Goal: Task Accomplishment & Management: Complete application form

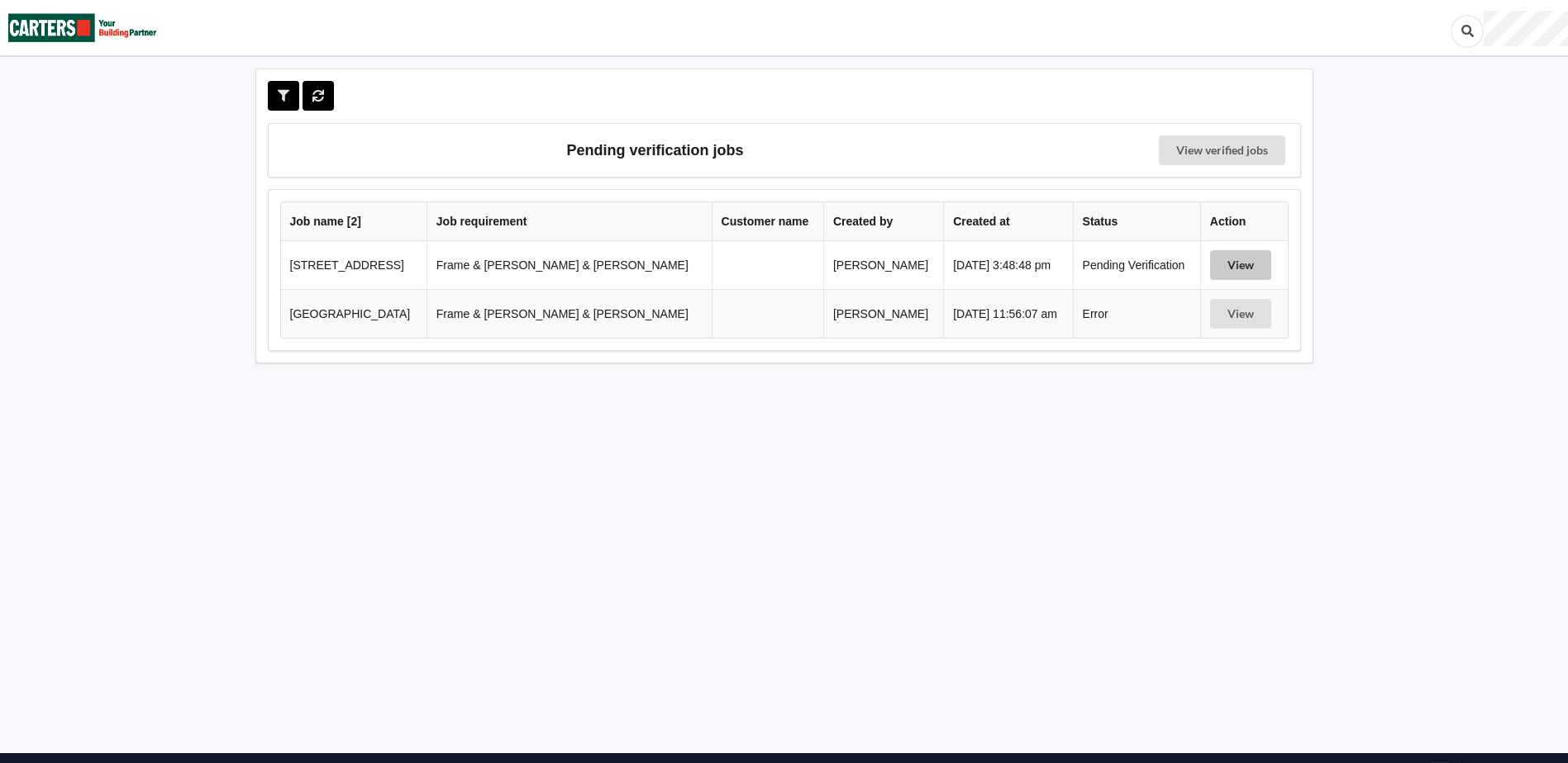
click at [1235, 268] on button "View" at bounding box center [1240, 265] width 61 height 30
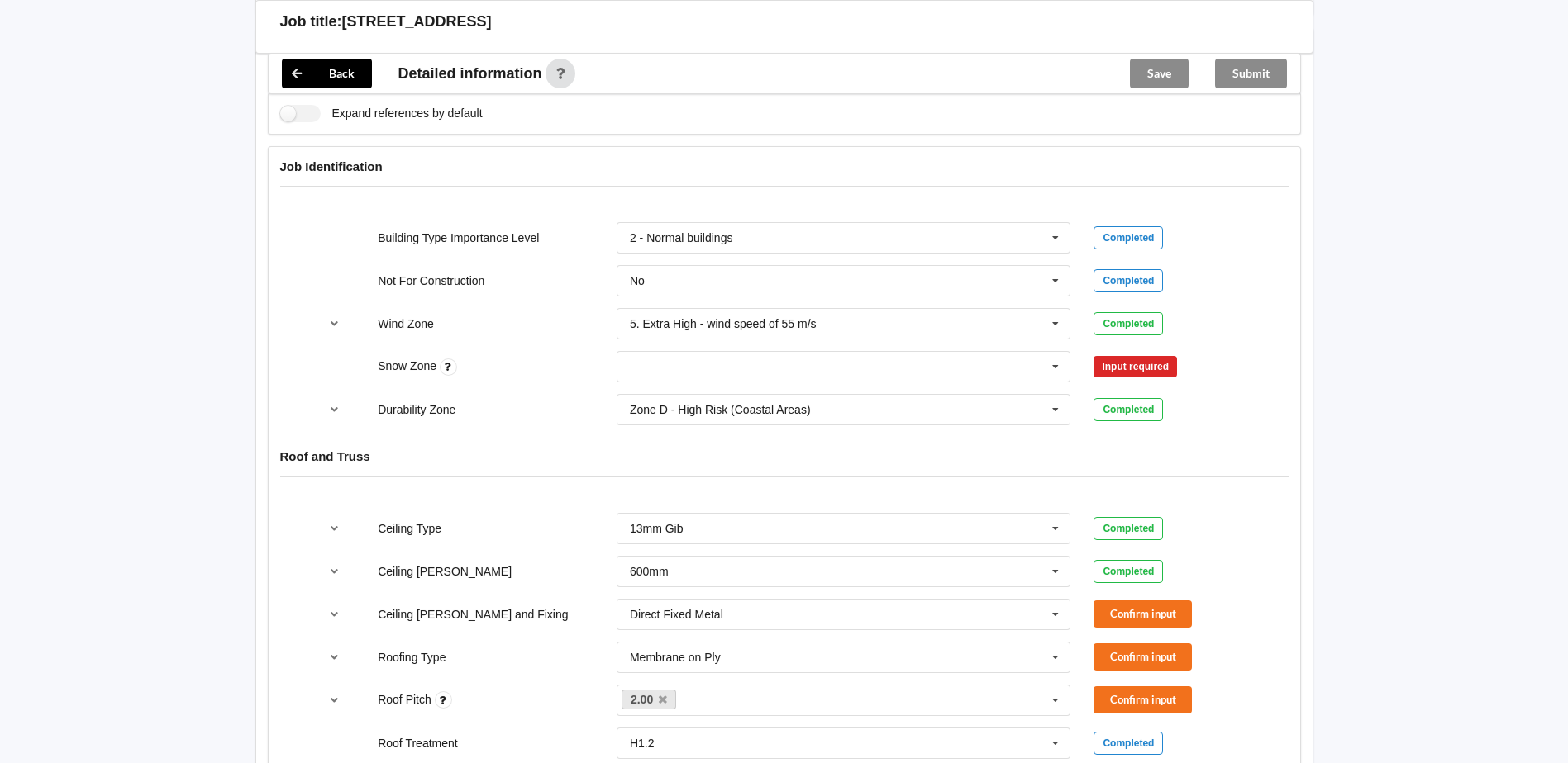
scroll to position [661, 0]
click at [1058, 349] on icon at bounding box center [1055, 365] width 25 height 31
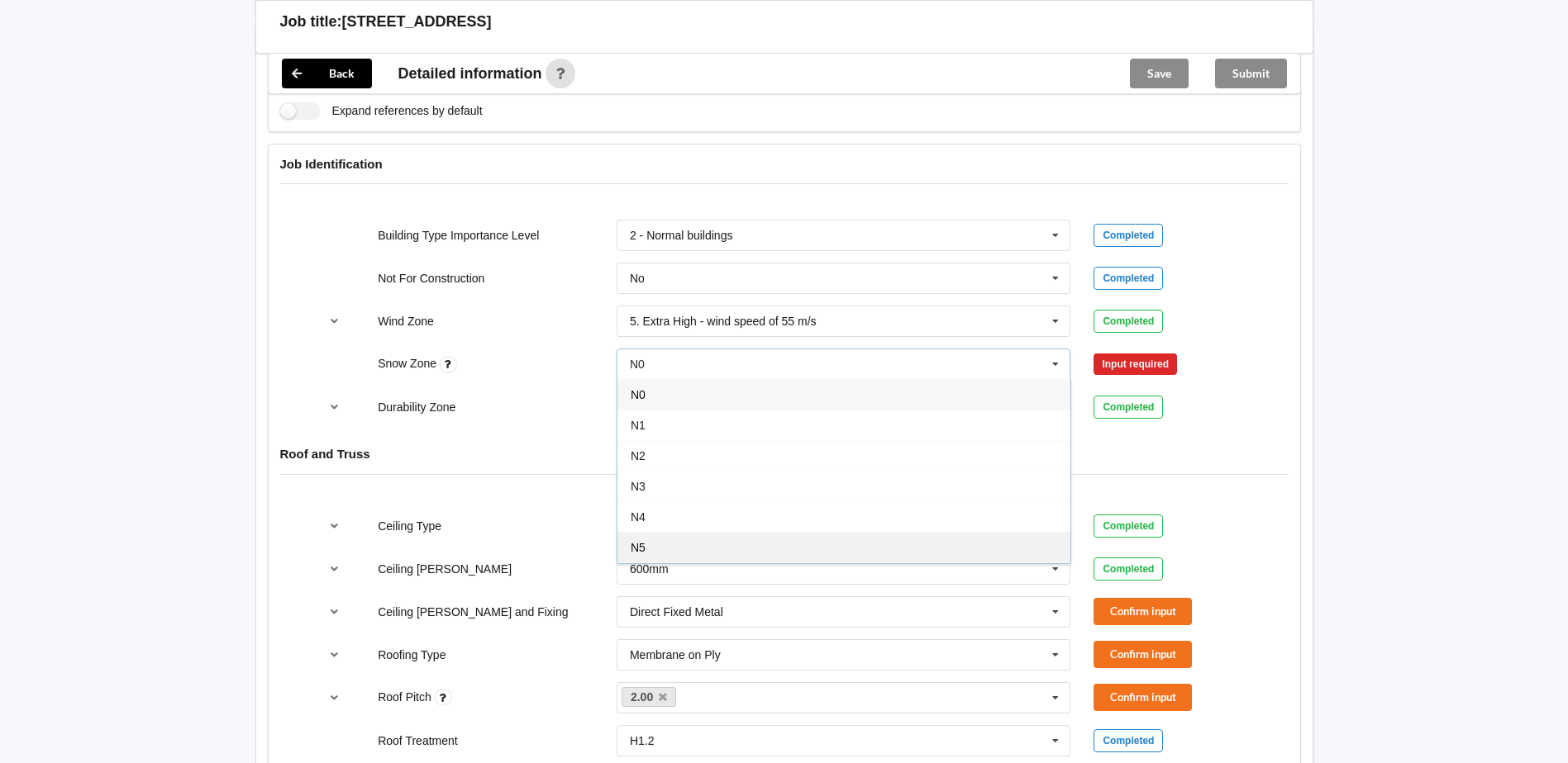
drag, startPoint x: 721, startPoint y: 523, endPoint x: 747, endPoint y: 520, distance: 26.2
click at [721, 532] on div "N5" at bounding box center [843, 548] width 453 height 31
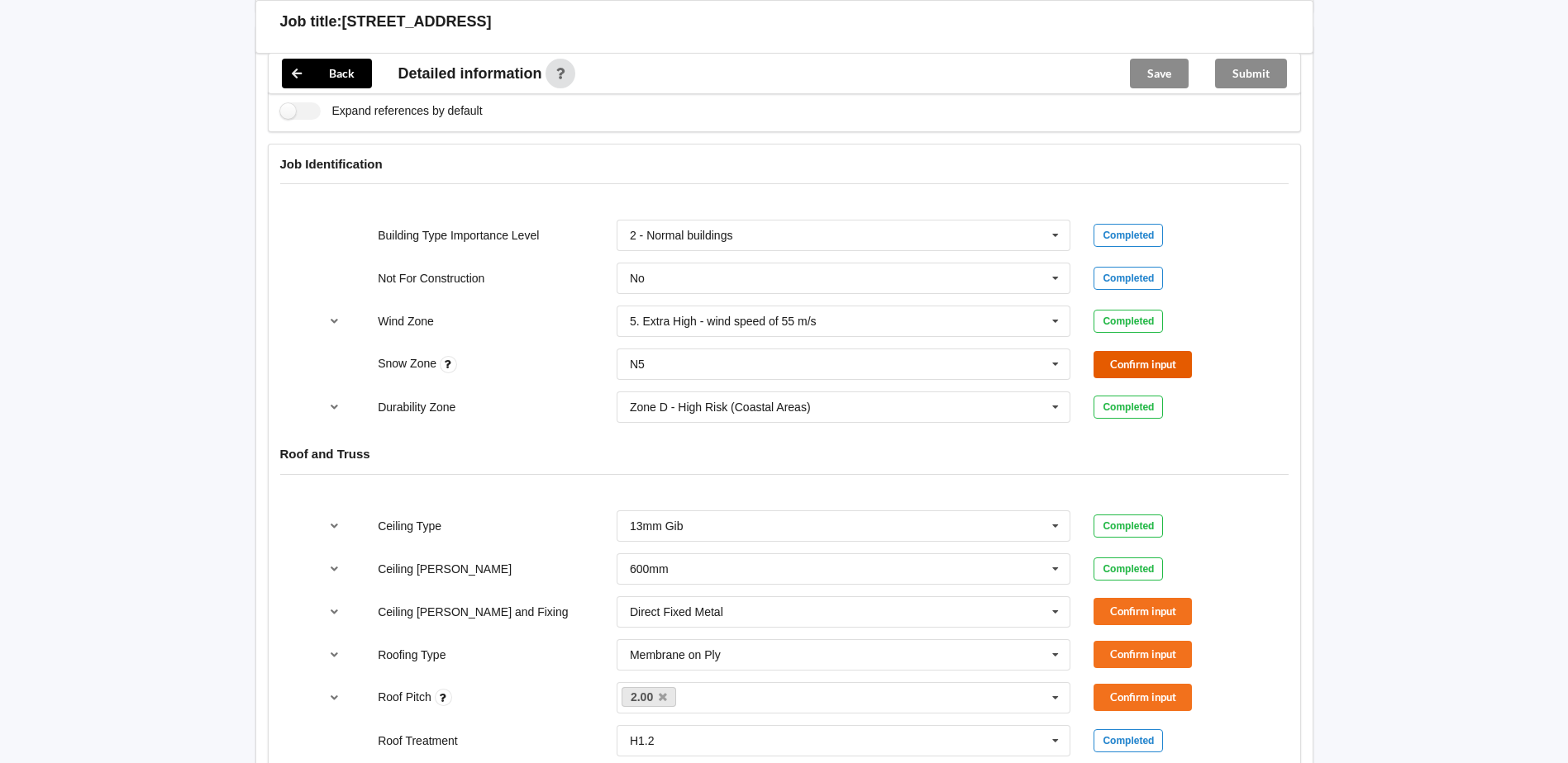
click at [1148, 351] on button "Confirm input" at bounding box center [1143, 365] width 98 height 28
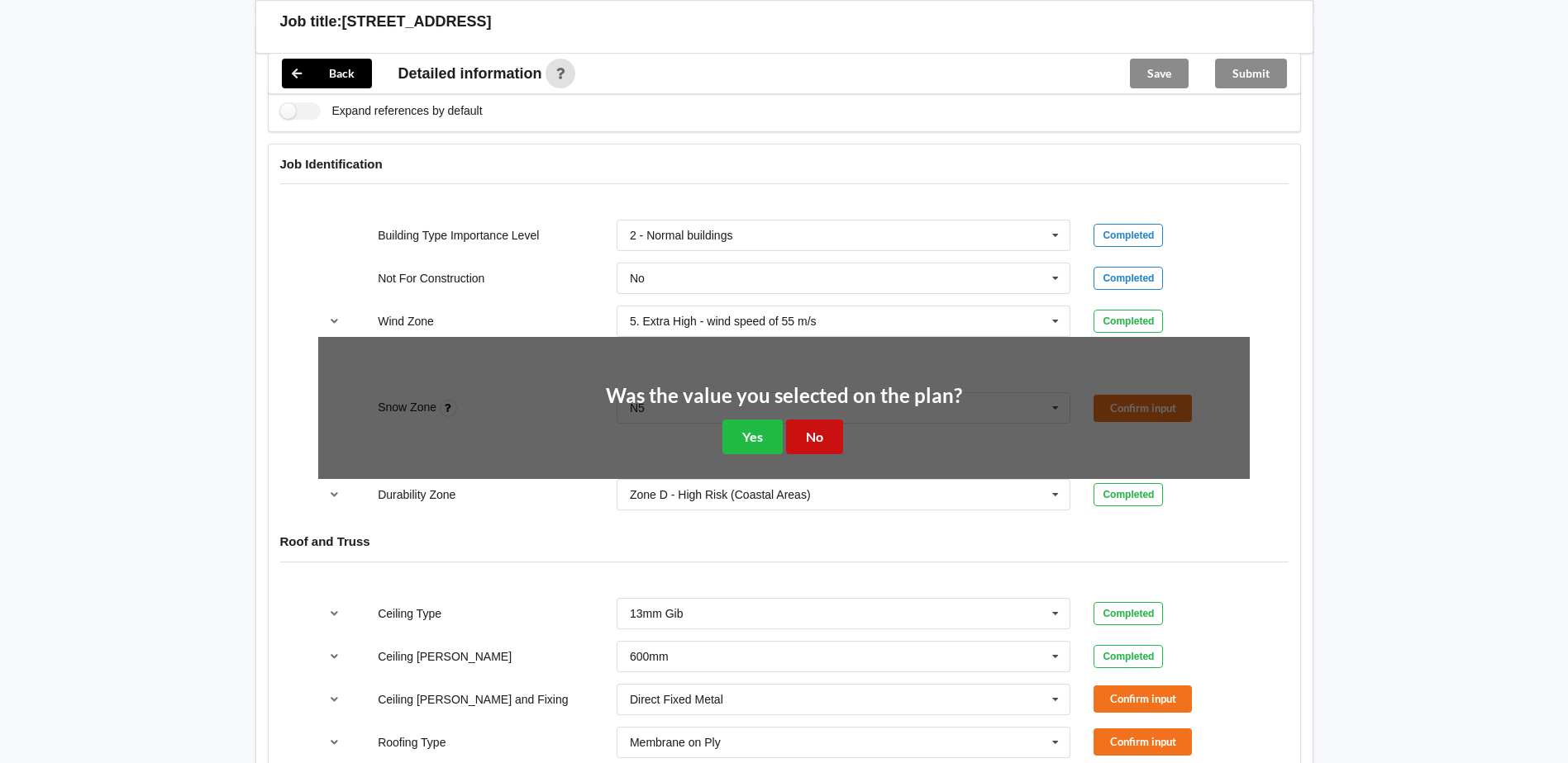
click at [811, 429] on button "No" at bounding box center [814, 436] width 57 height 34
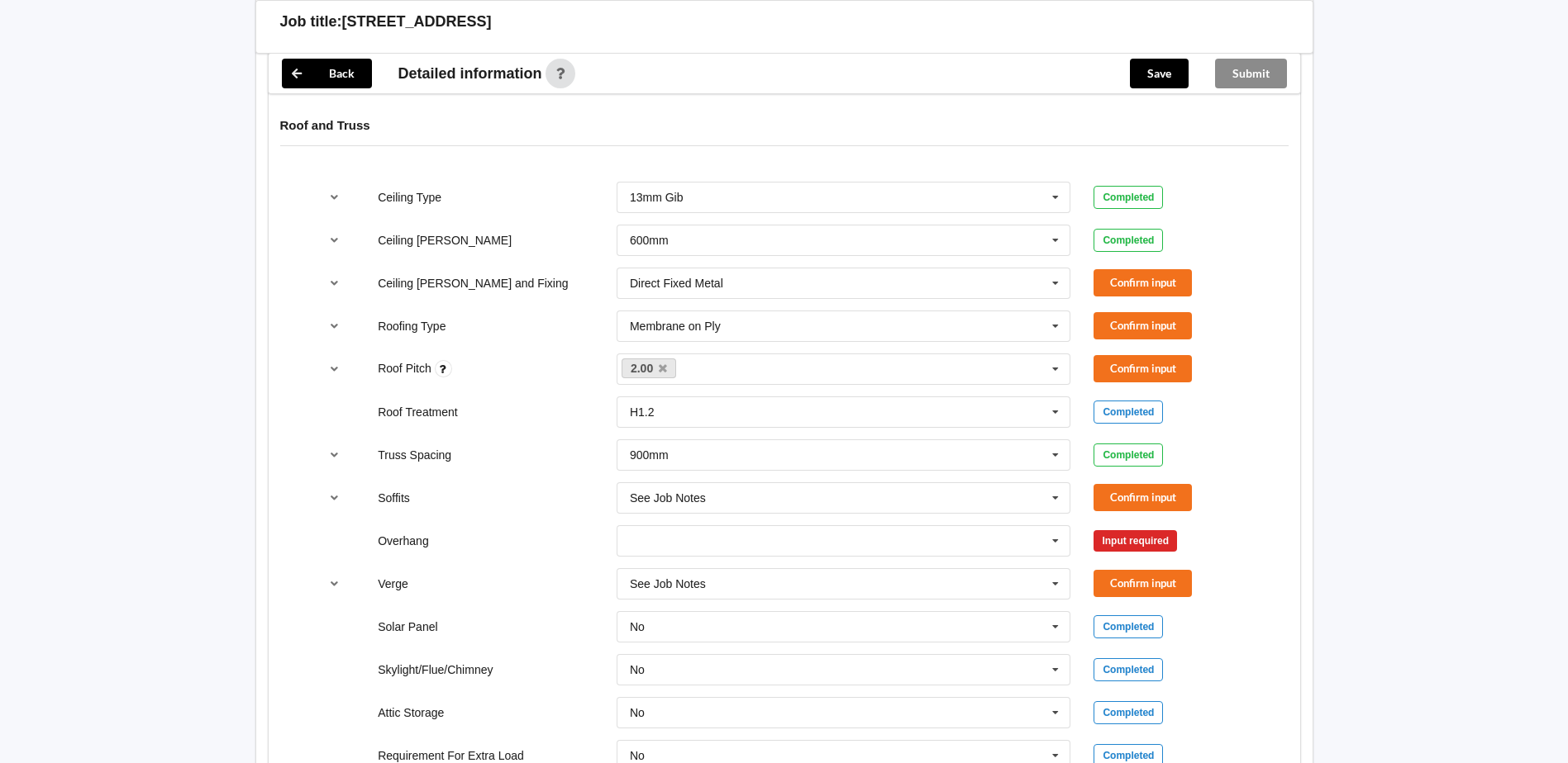
scroll to position [991, 0]
click at [1056, 268] on icon at bounding box center [1055, 282] width 25 height 31
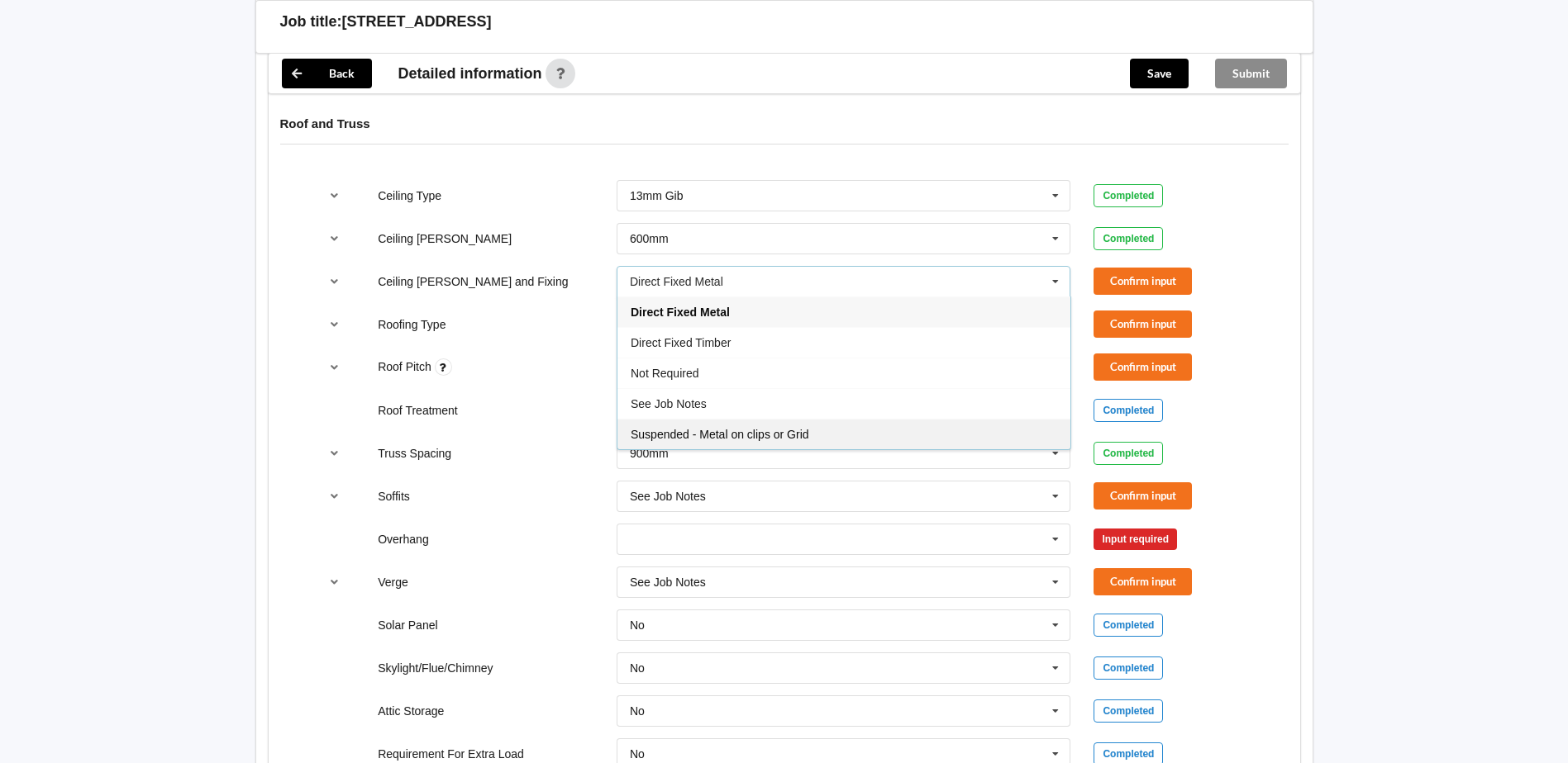
click at [876, 419] on div "Suspended - Metal on clips or Grid" at bounding box center [843, 434] width 453 height 31
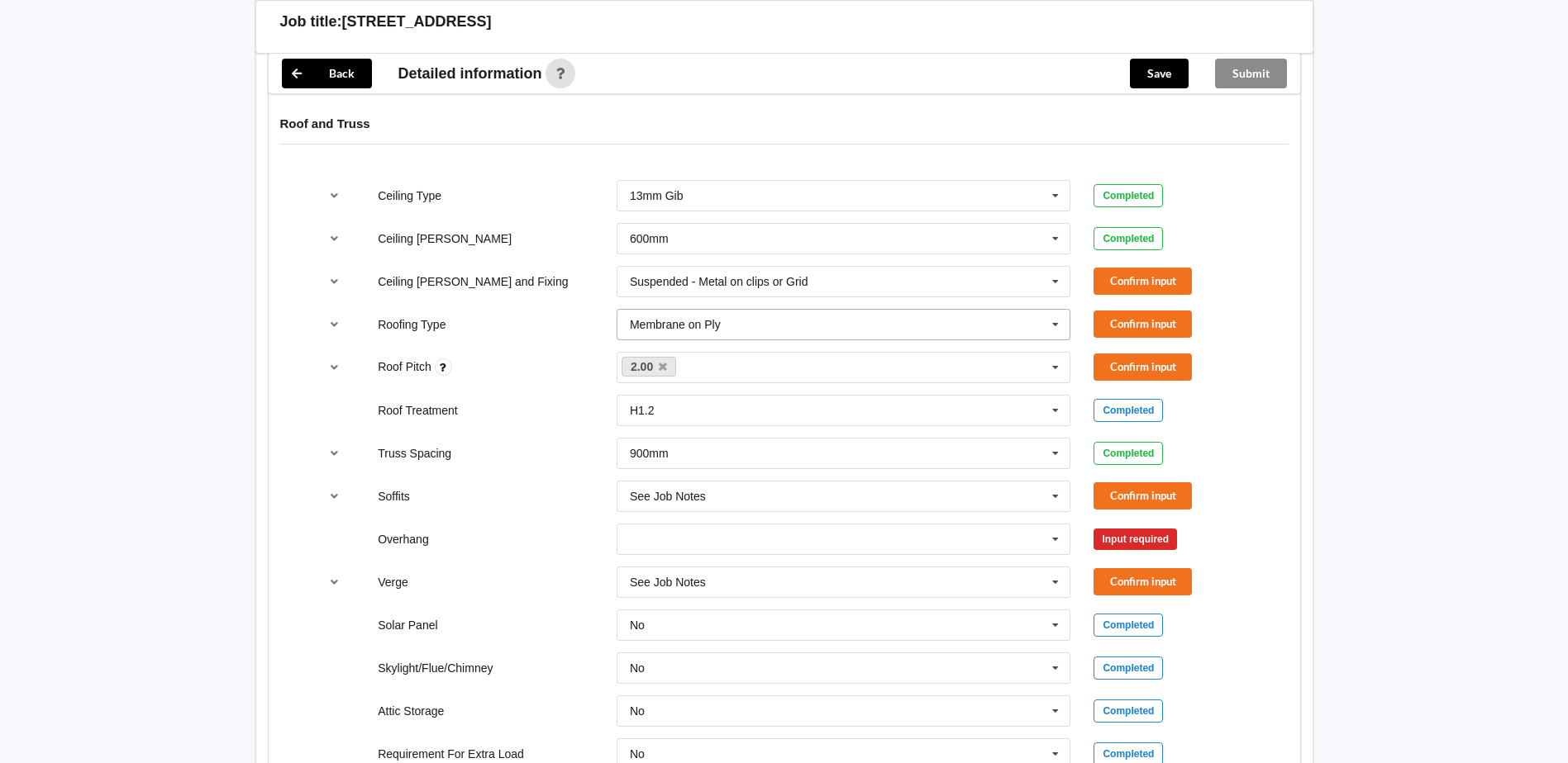
click at [1060, 310] on icon at bounding box center [1055, 325] width 25 height 31
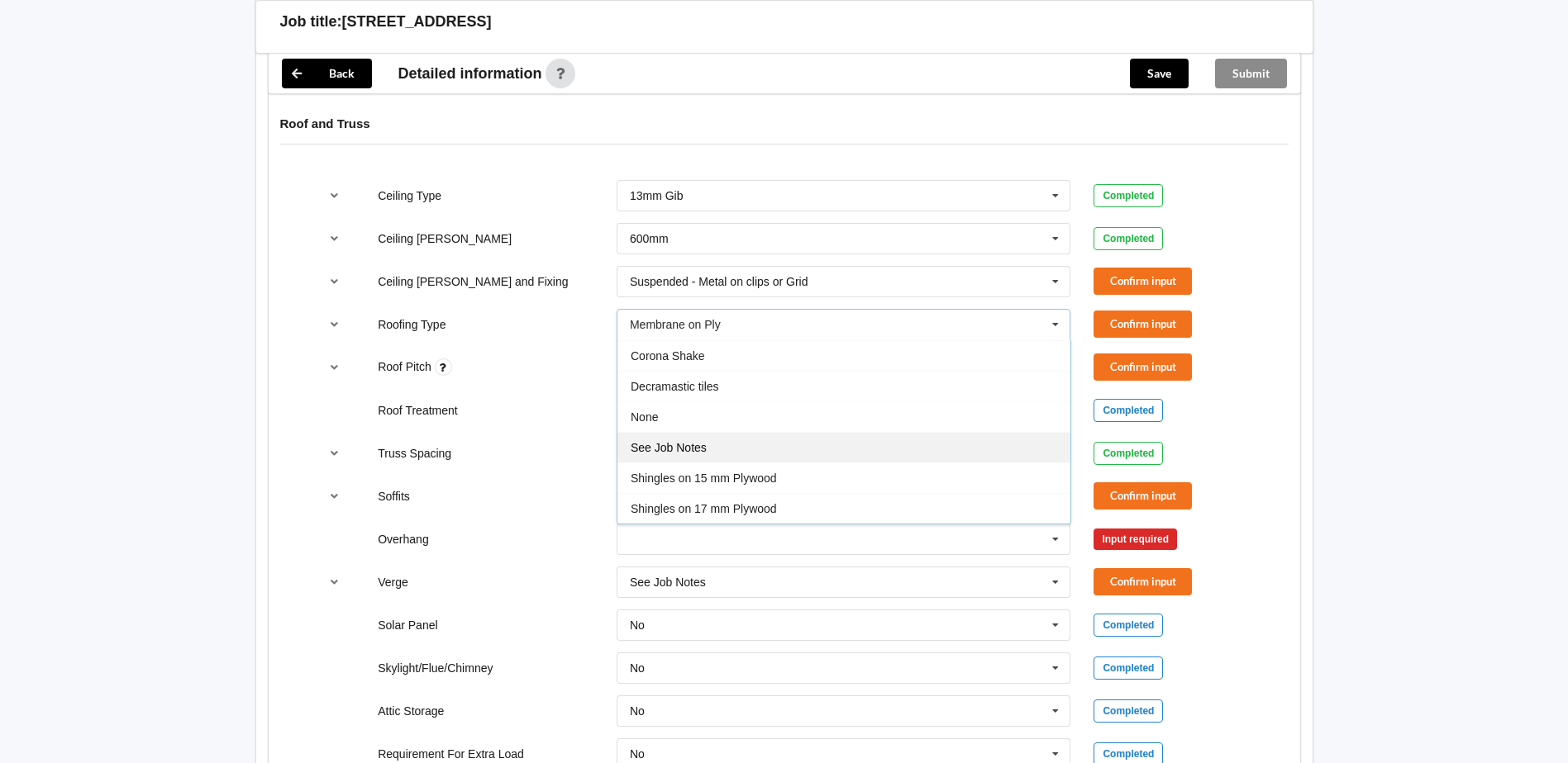
click at [728, 432] on div "See Job Notes" at bounding box center [843, 447] width 453 height 31
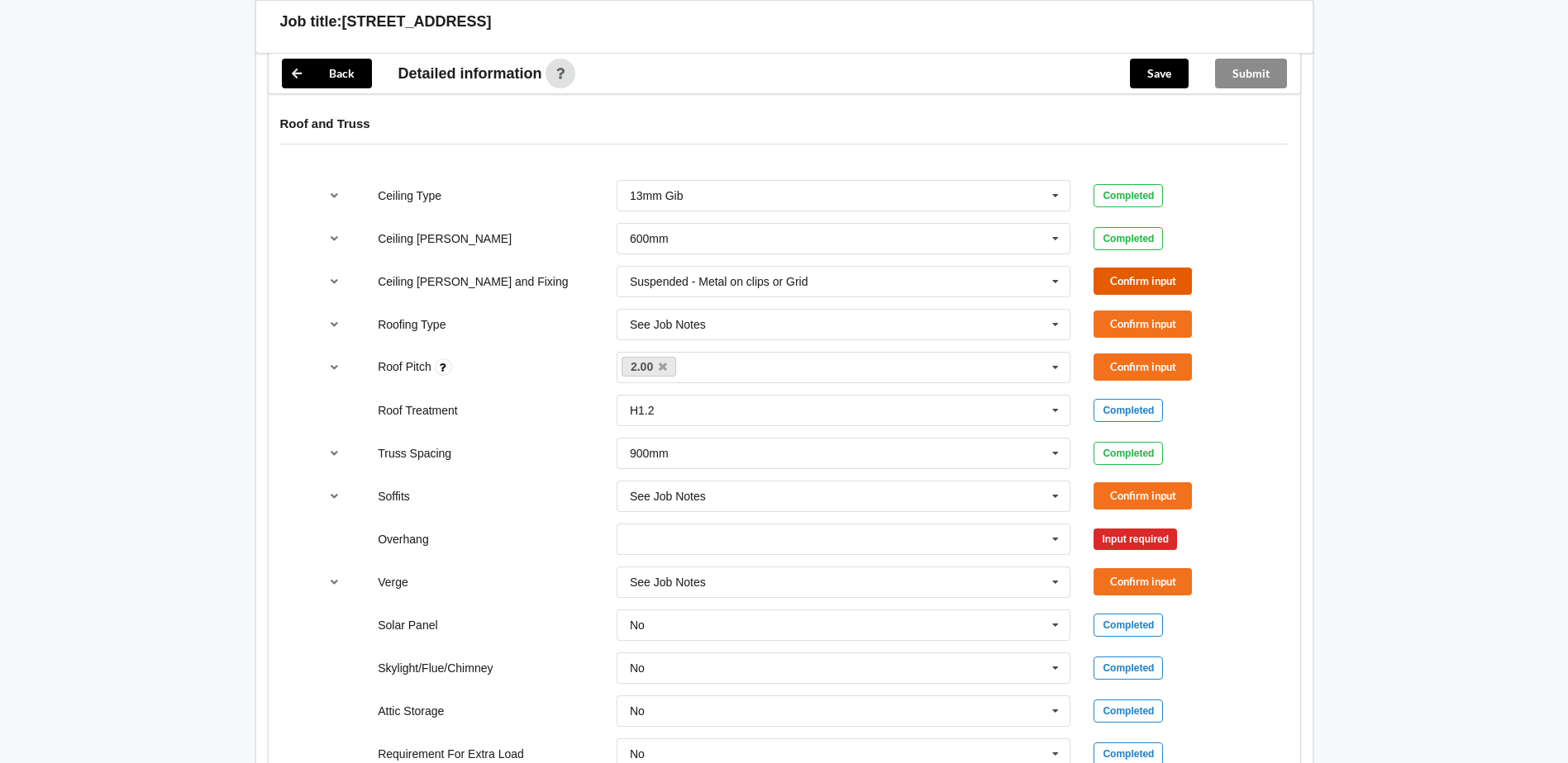
click at [1145, 268] on button "Confirm input" at bounding box center [1143, 281] width 98 height 28
click at [1124, 311] on button "Confirm input" at bounding box center [1143, 324] width 98 height 28
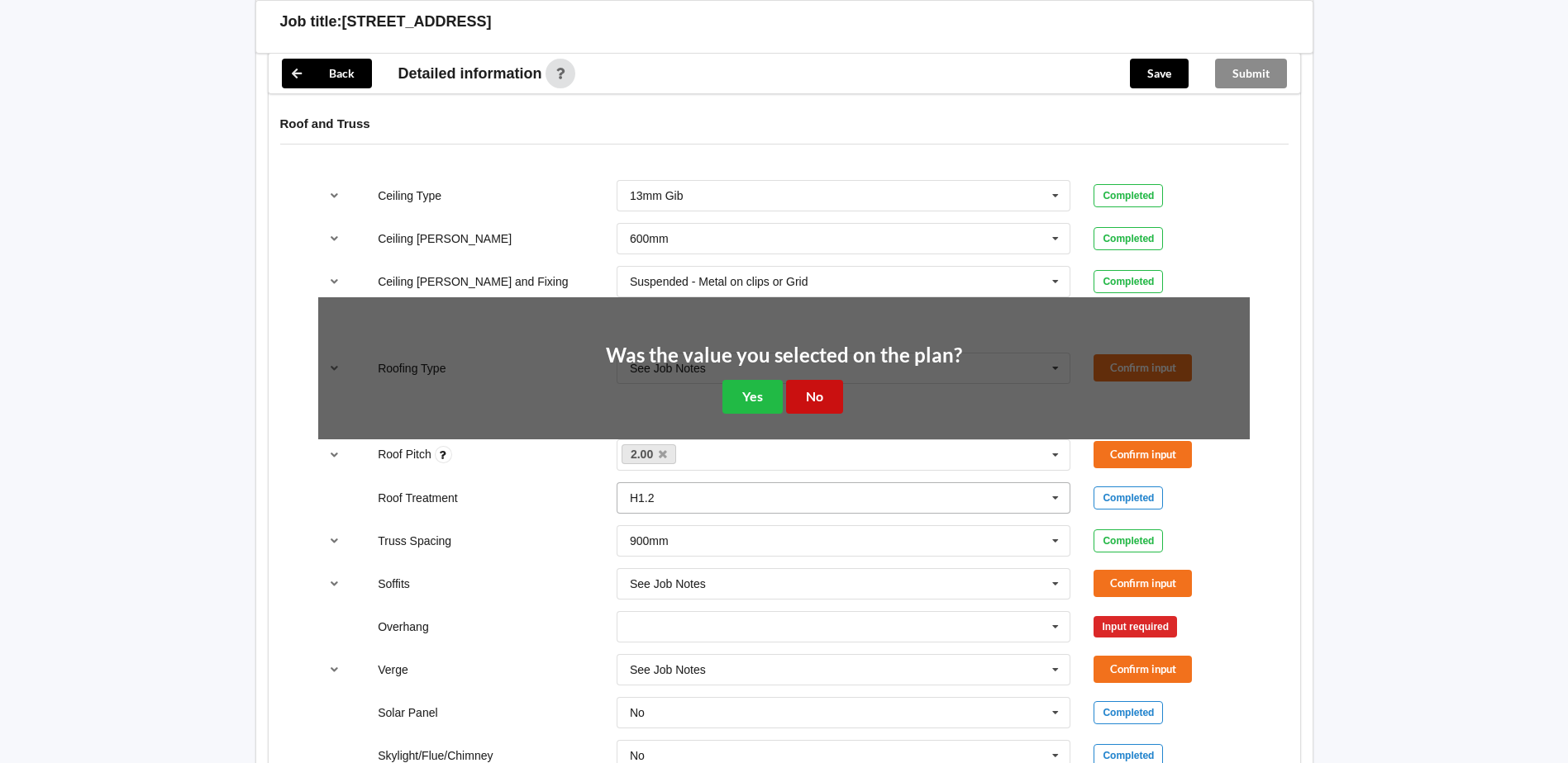
click at [828, 382] on button "No" at bounding box center [814, 397] width 57 height 34
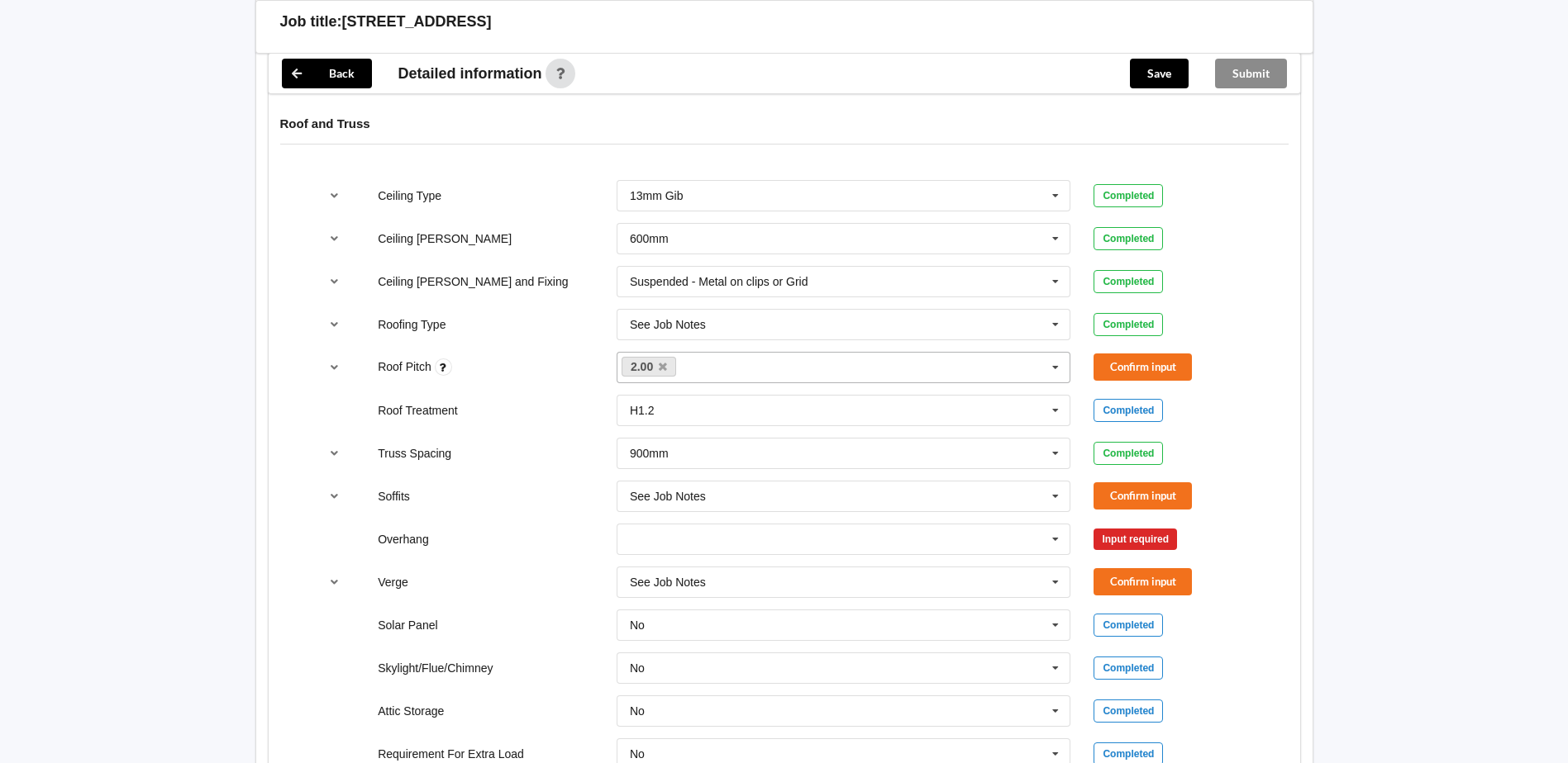
click at [1062, 353] on icon at bounding box center [1055, 368] width 25 height 31
click at [633, 391] on span "None" at bounding box center [645, 397] width 28 height 13
click at [725, 362] on icon at bounding box center [726, 367] width 9 height 10
click at [665, 362] on icon at bounding box center [663, 367] width 9 height 10
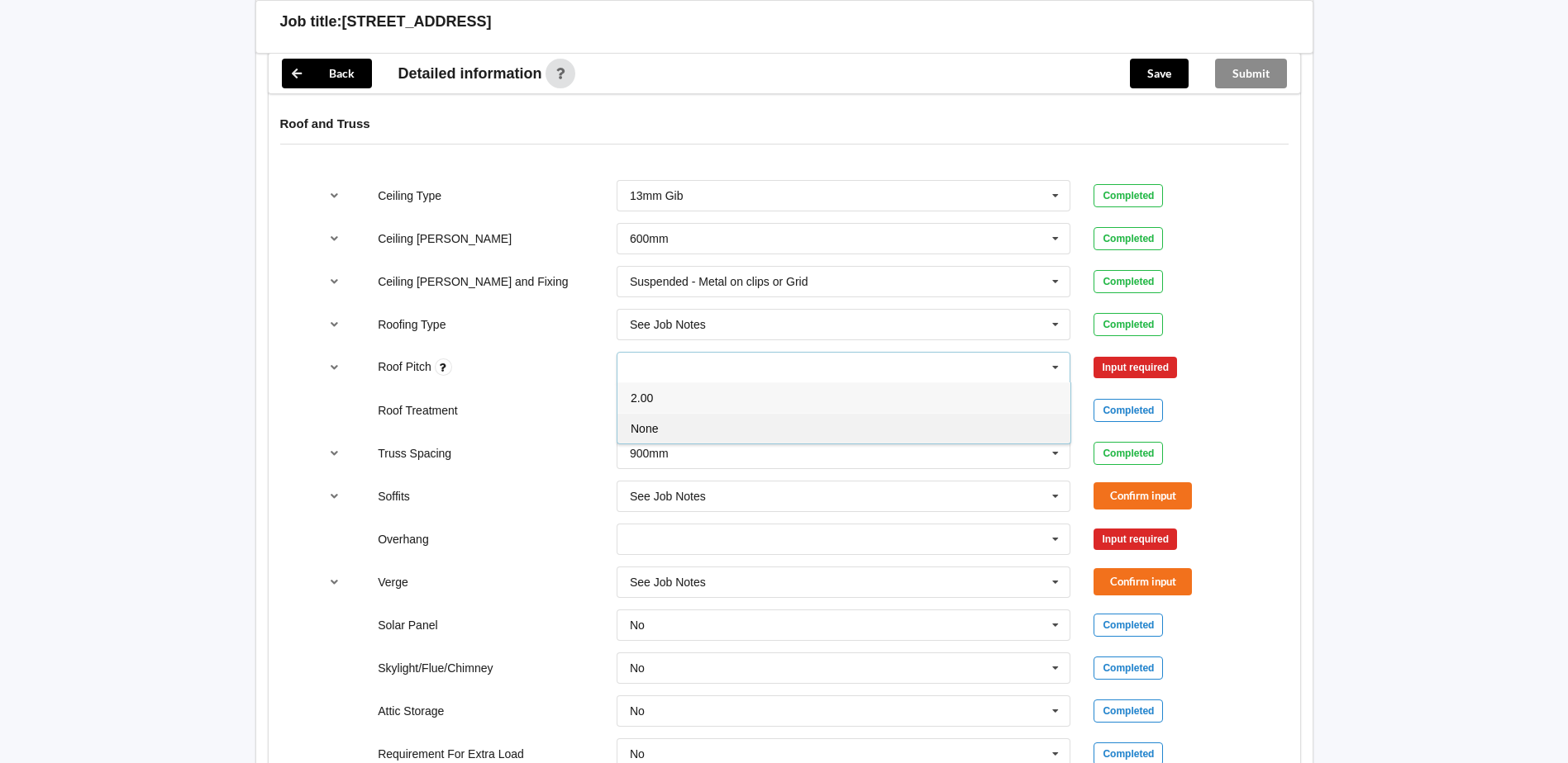
click at [661, 417] on div "None" at bounding box center [843, 428] width 453 height 31
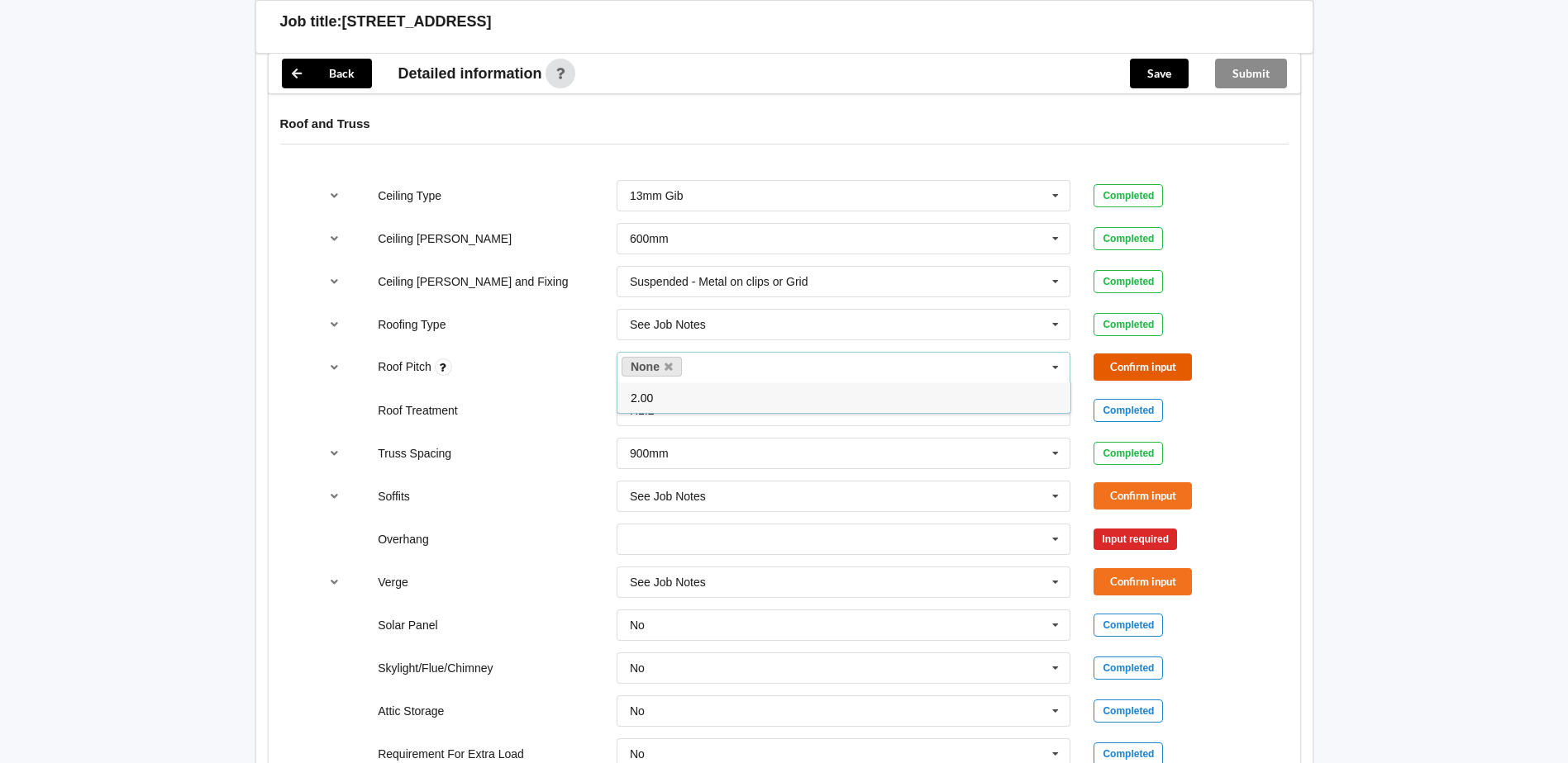
click at [1138, 354] on button "Confirm input" at bounding box center [1143, 367] width 98 height 28
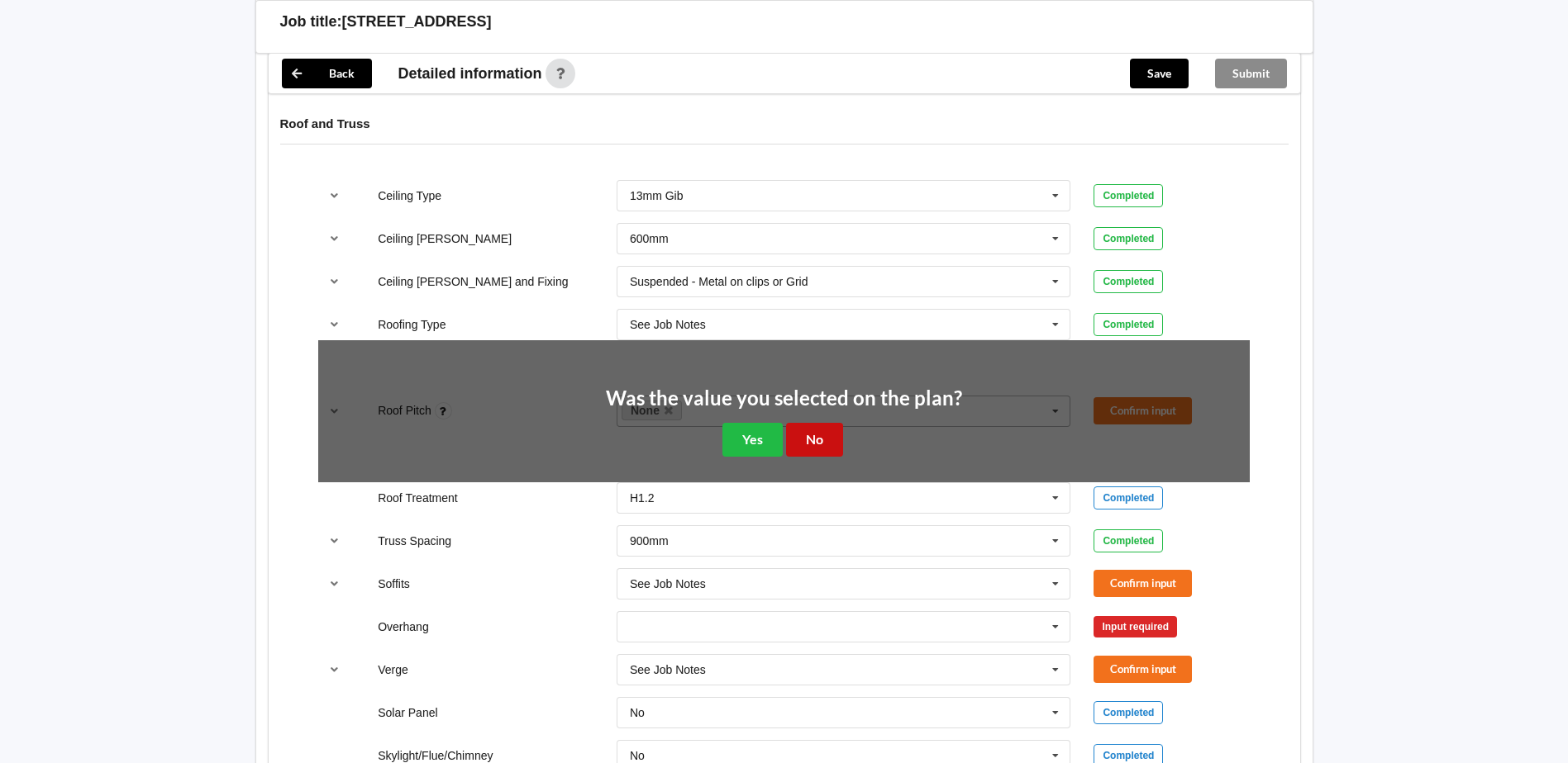
click at [805, 423] on button "No" at bounding box center [814, 440] width 57 height 34
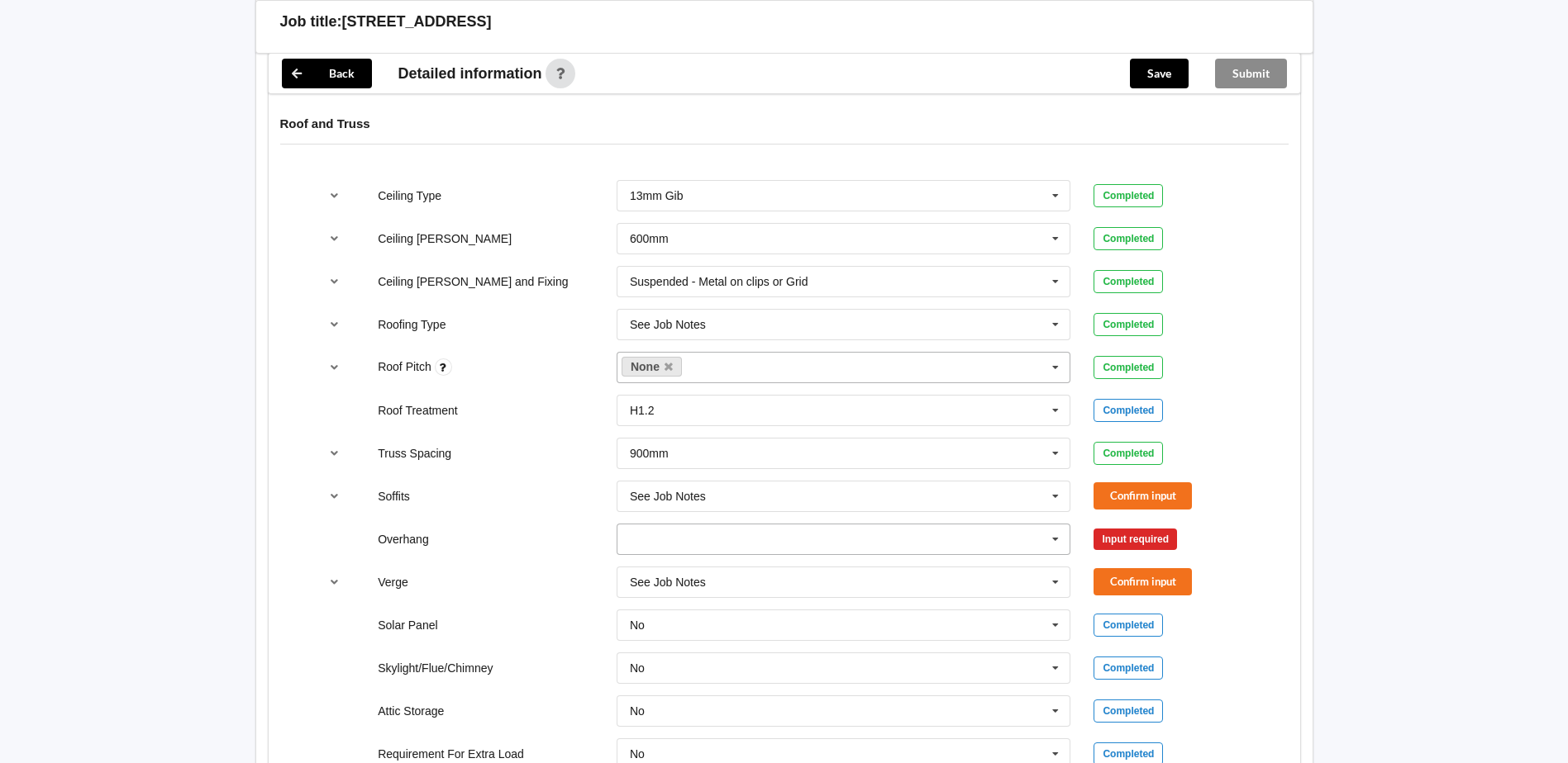
click at [1050, 525] on icon at bounding box center [1055, 540] width 25 height 31
click at [805, 686] on span "Multiple Values – See As Per Plan" at bounding box center [718, 692] width 175 height 13
click at [1063, 482] on icon at bounding box center [1055, 497] width 25 height 31
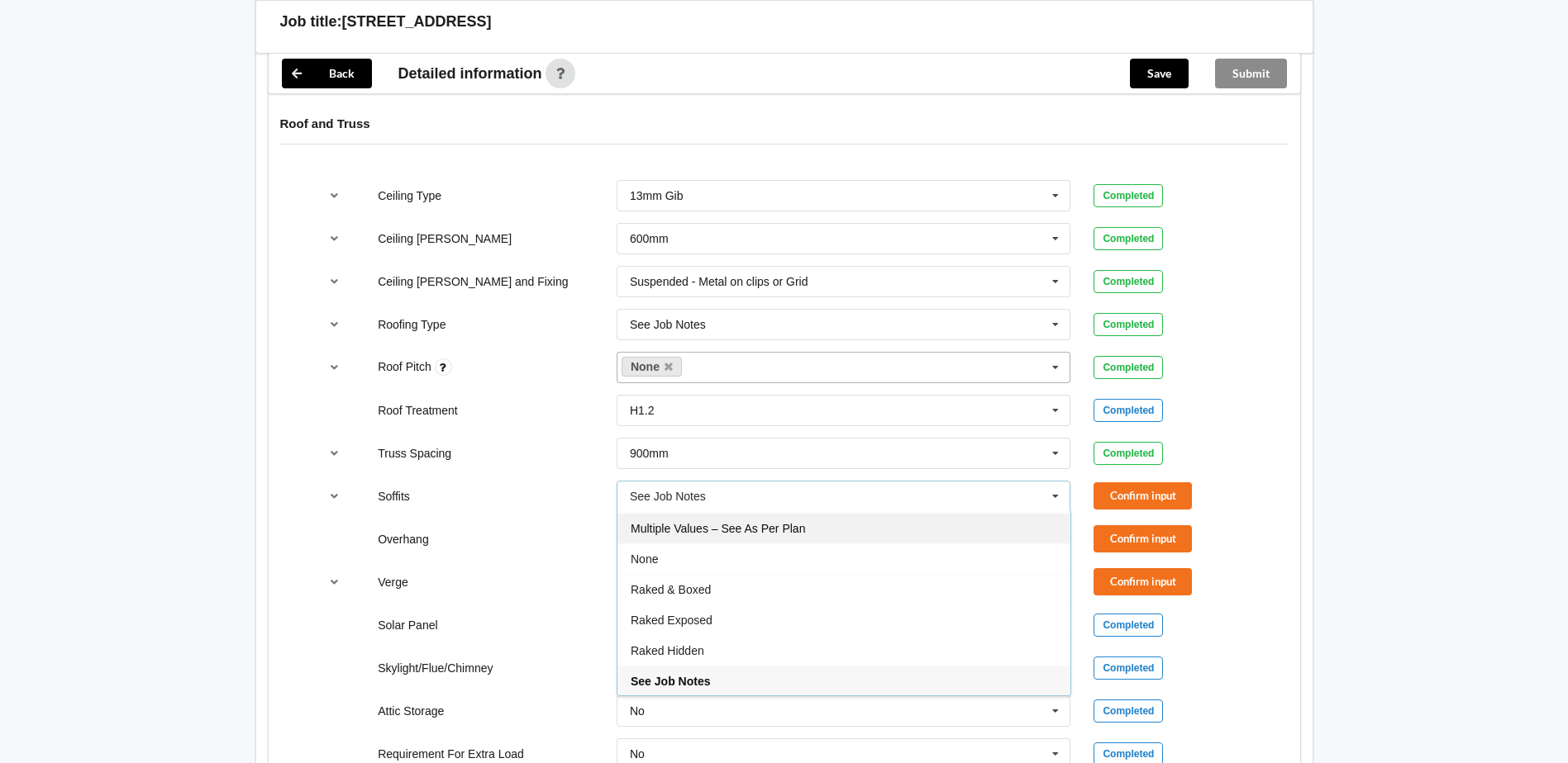
click at [806, 515] on div "Multiple Values – See As Per Plan" at bounding box center [843, 528] width 453 height 31
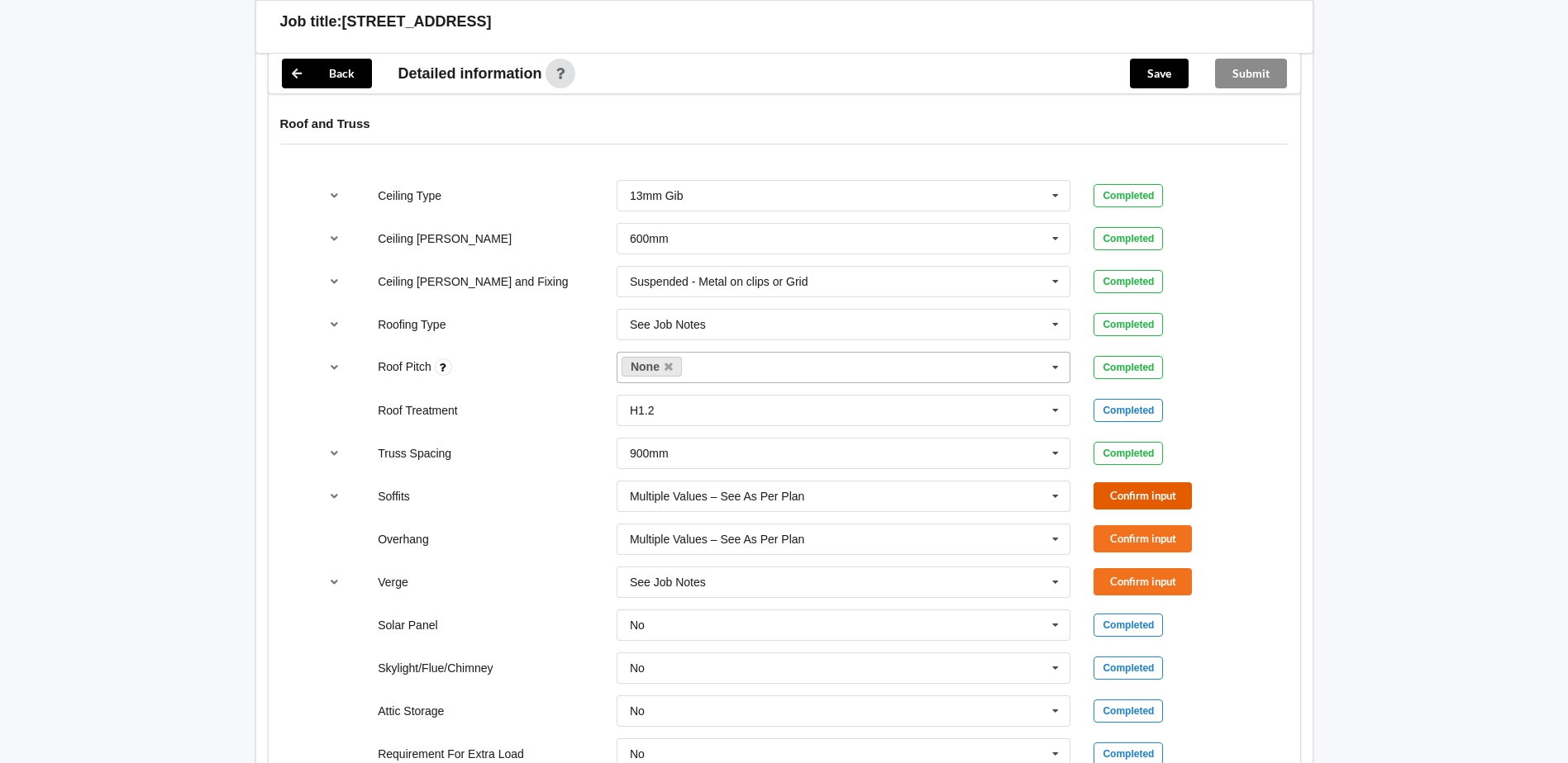
click at [1130, 483] on button "Confirm input" at bounding box center [1143, 496] width 98 height 28
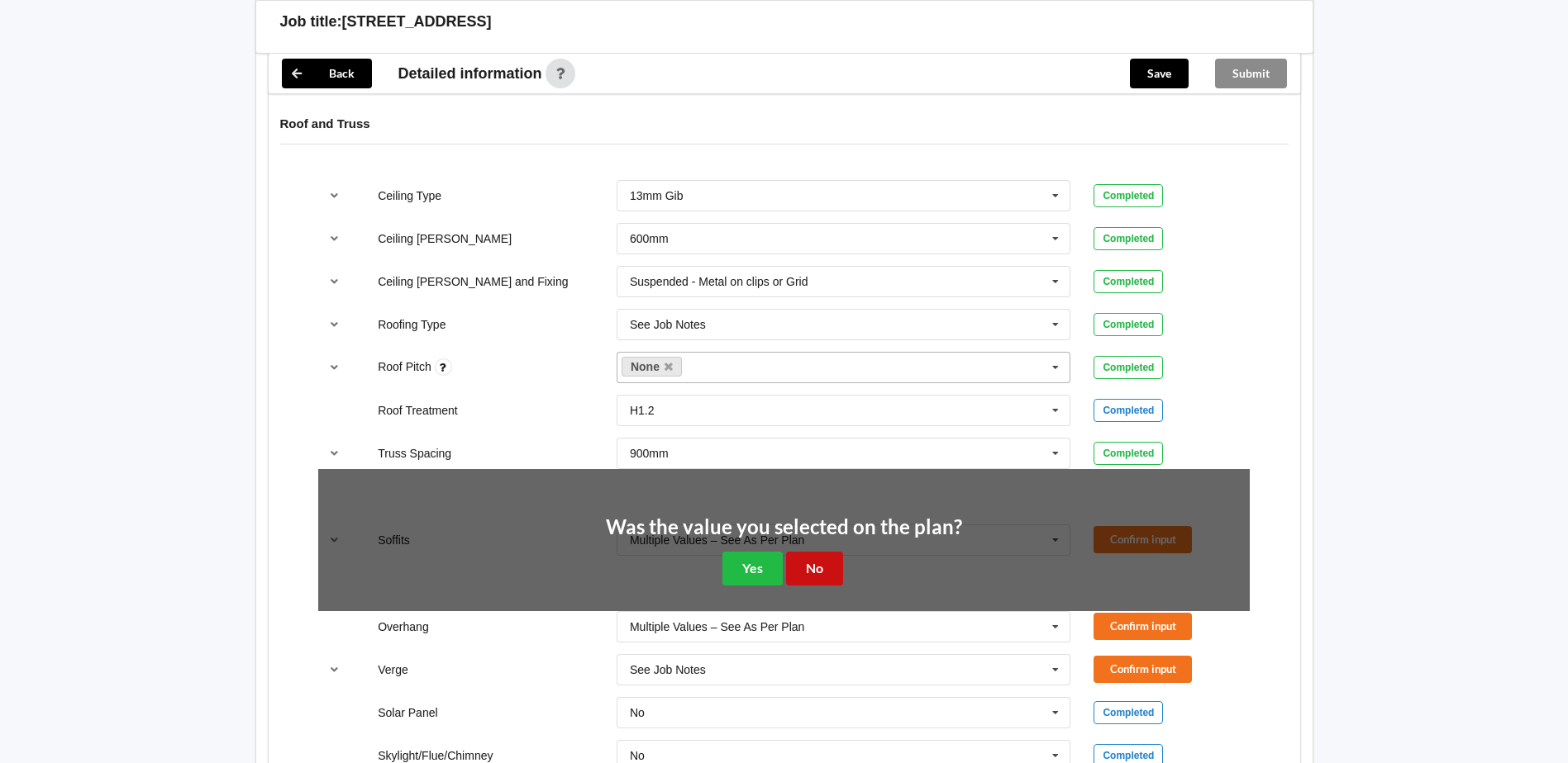
click at [810, 552] on button "No" at bounding box center [814, 569] width 57 height 34
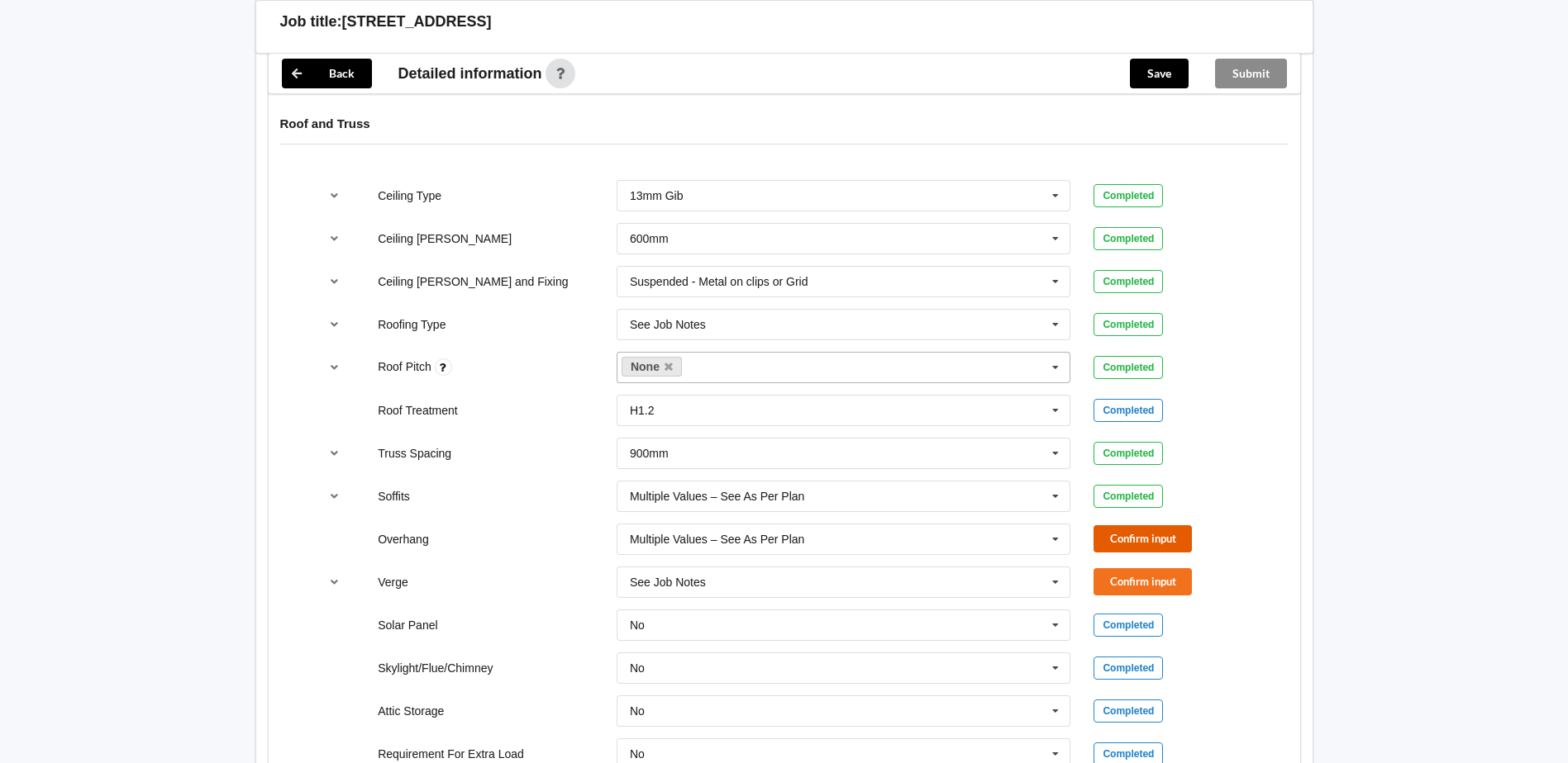
click at [1121, 526] on button "Confirm input" at bounding box center [1143, 539] width 98 height 28
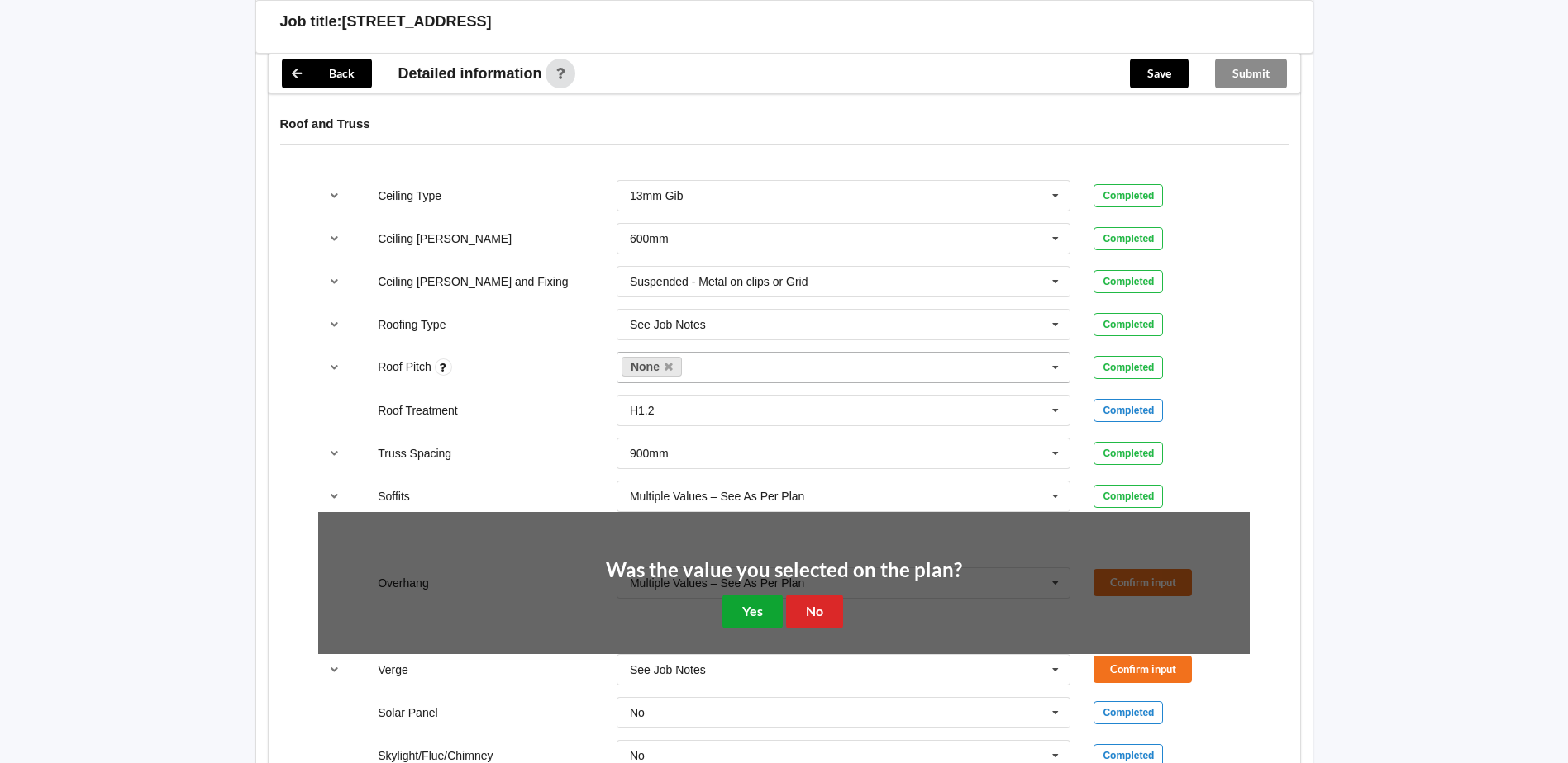
click at [779, 594] on button "Yes" at bounding box center [752, 611] width 60 height 34
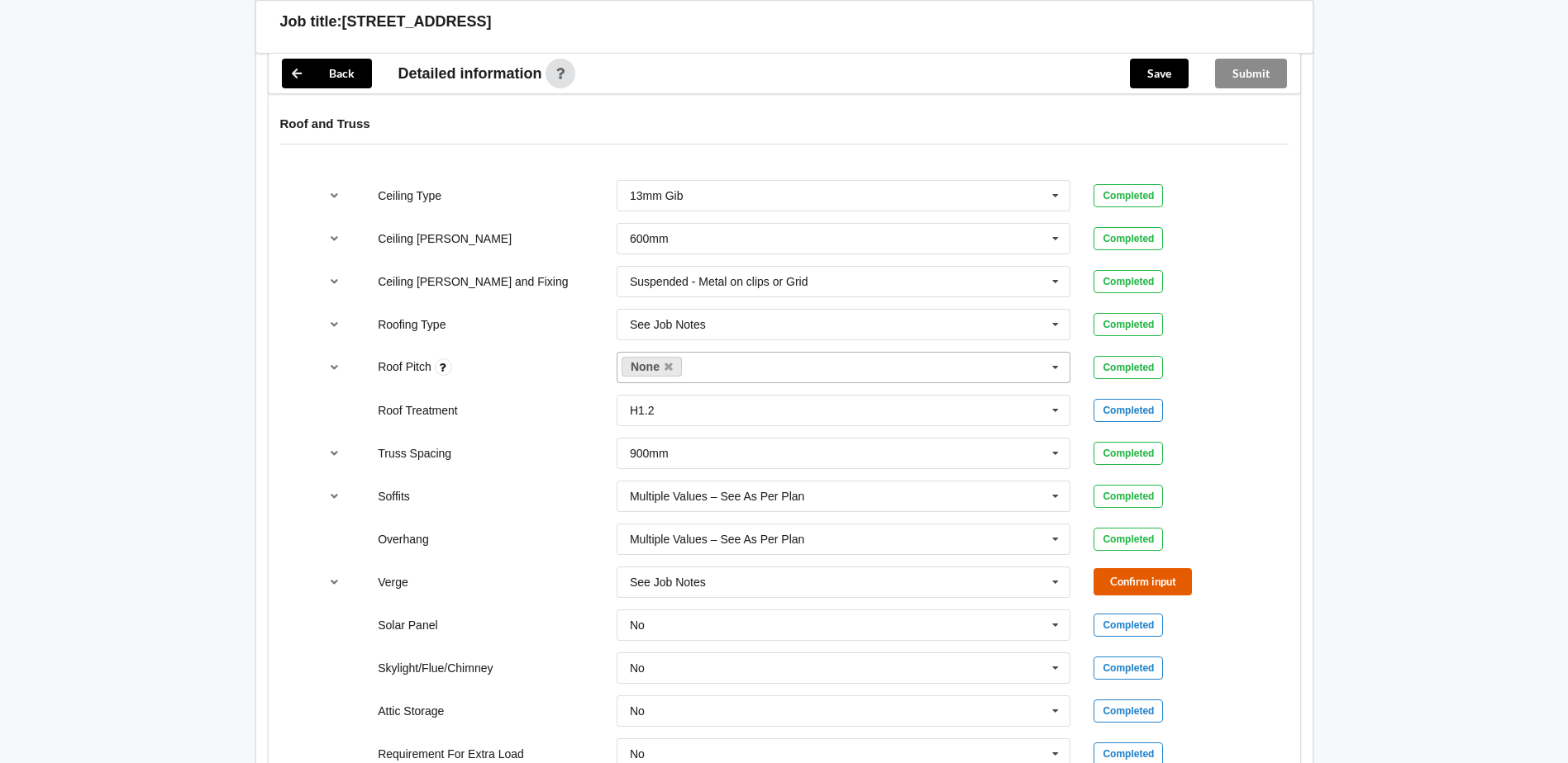
click at [1130, 569] on button "Confirm input" at bounding box center [1143, 582] width 98 height 28
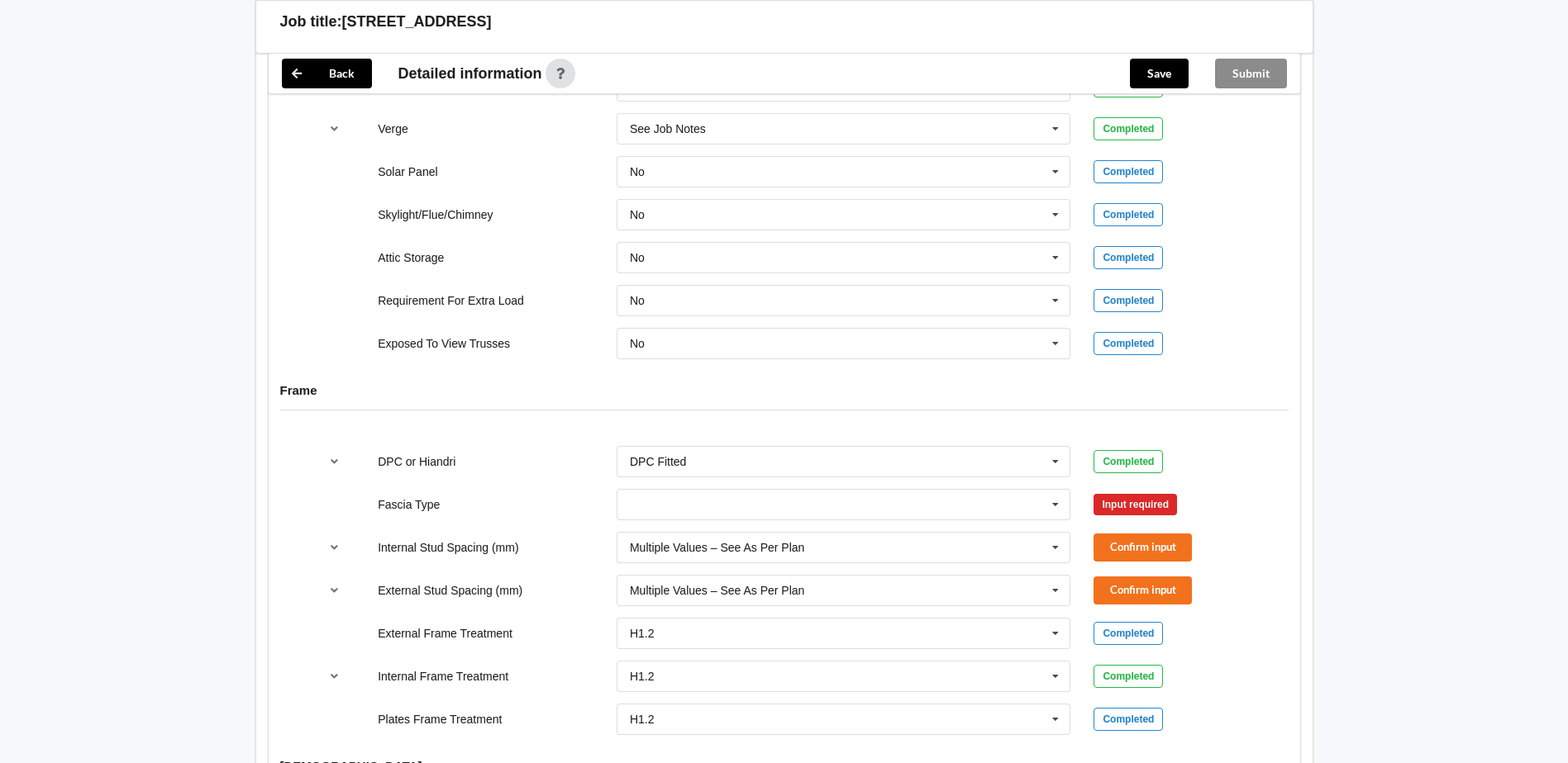
scroll to position [1405, 0]
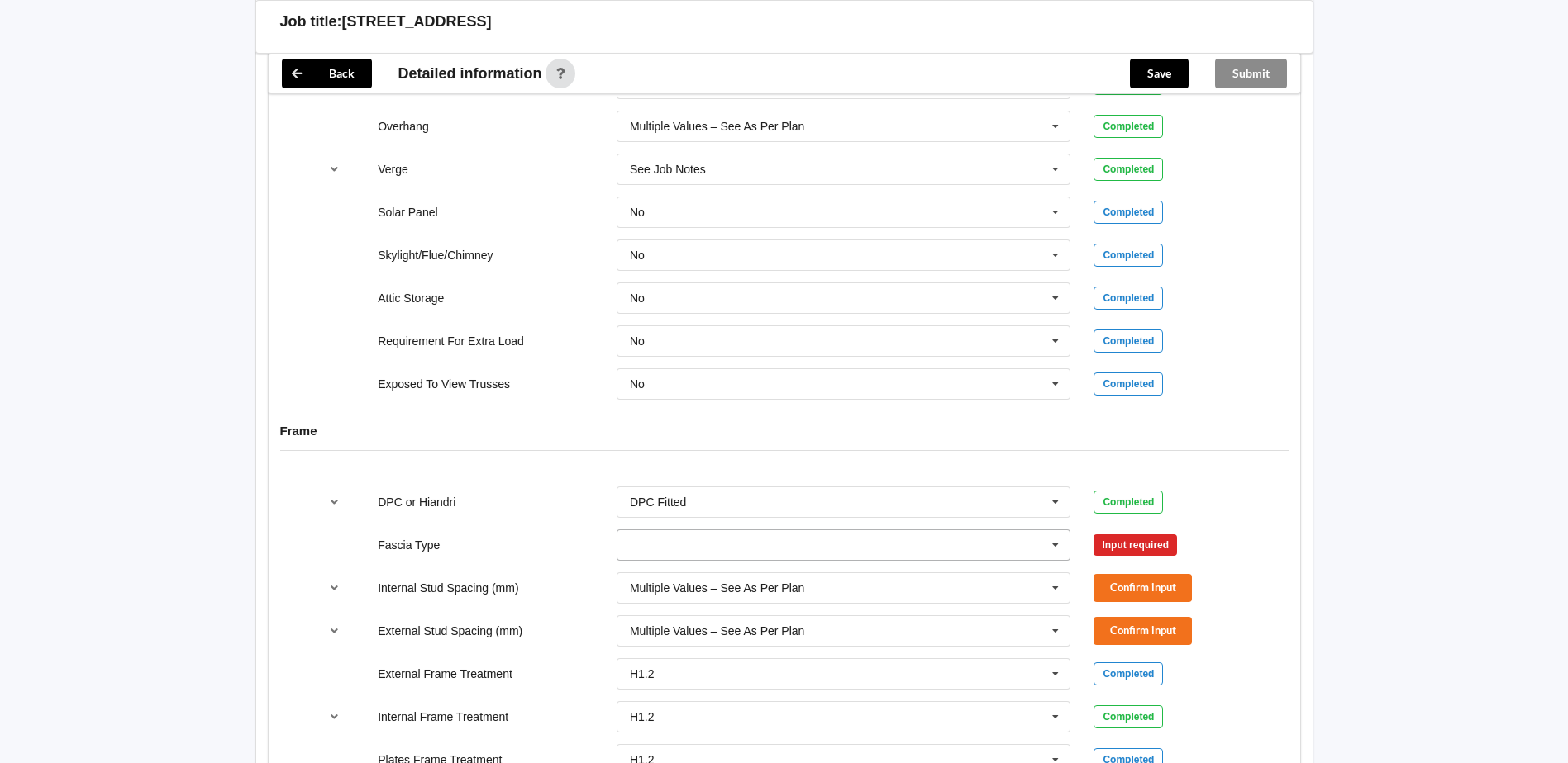
click at [1048, 532] on icon at bounding box center [1055, 546] width 25 height 31
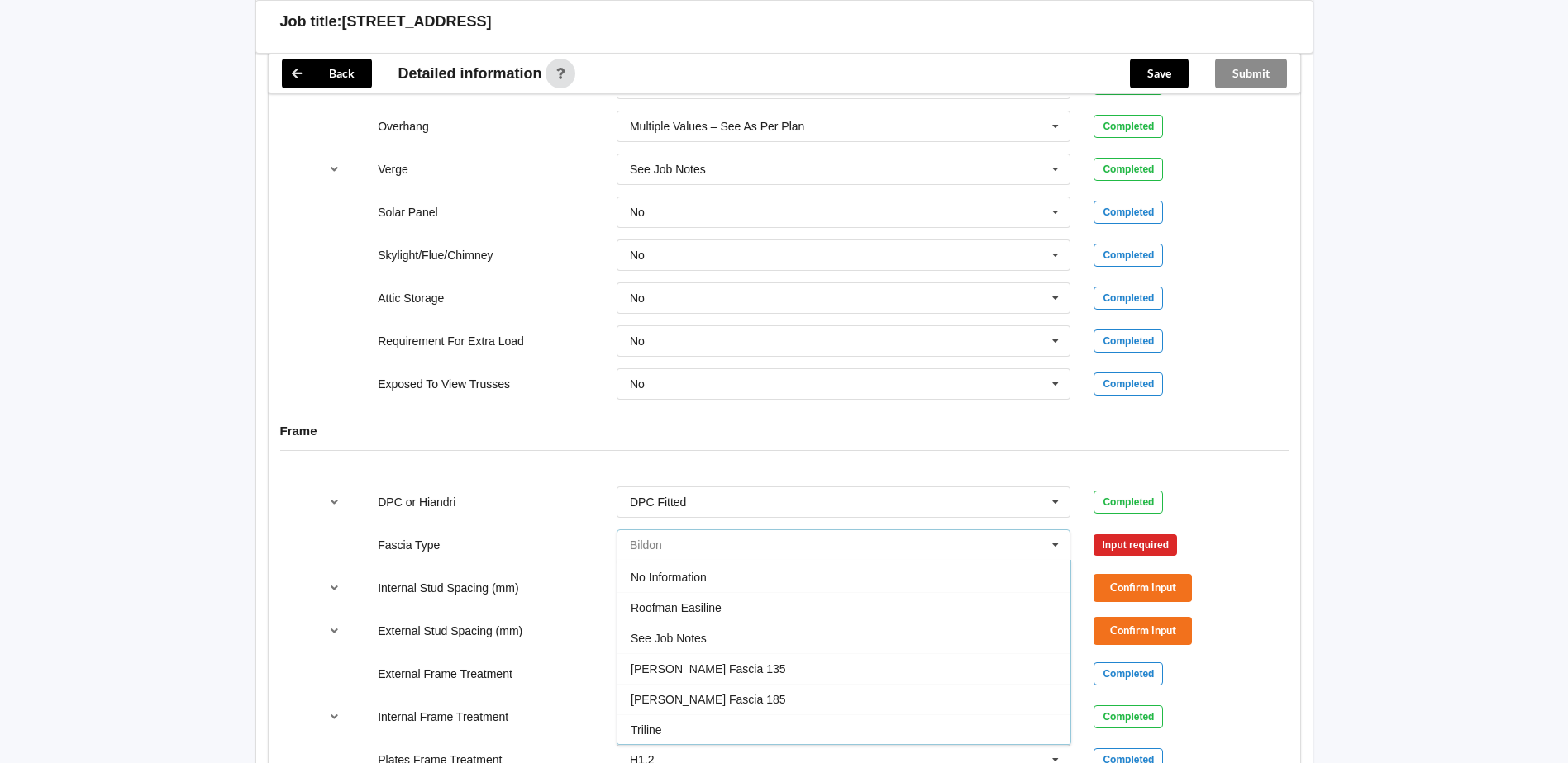
scroll to position [550, 0]
click at [712, 566] on div "No Information" at bounding box center [843, 576] width 453 height 31
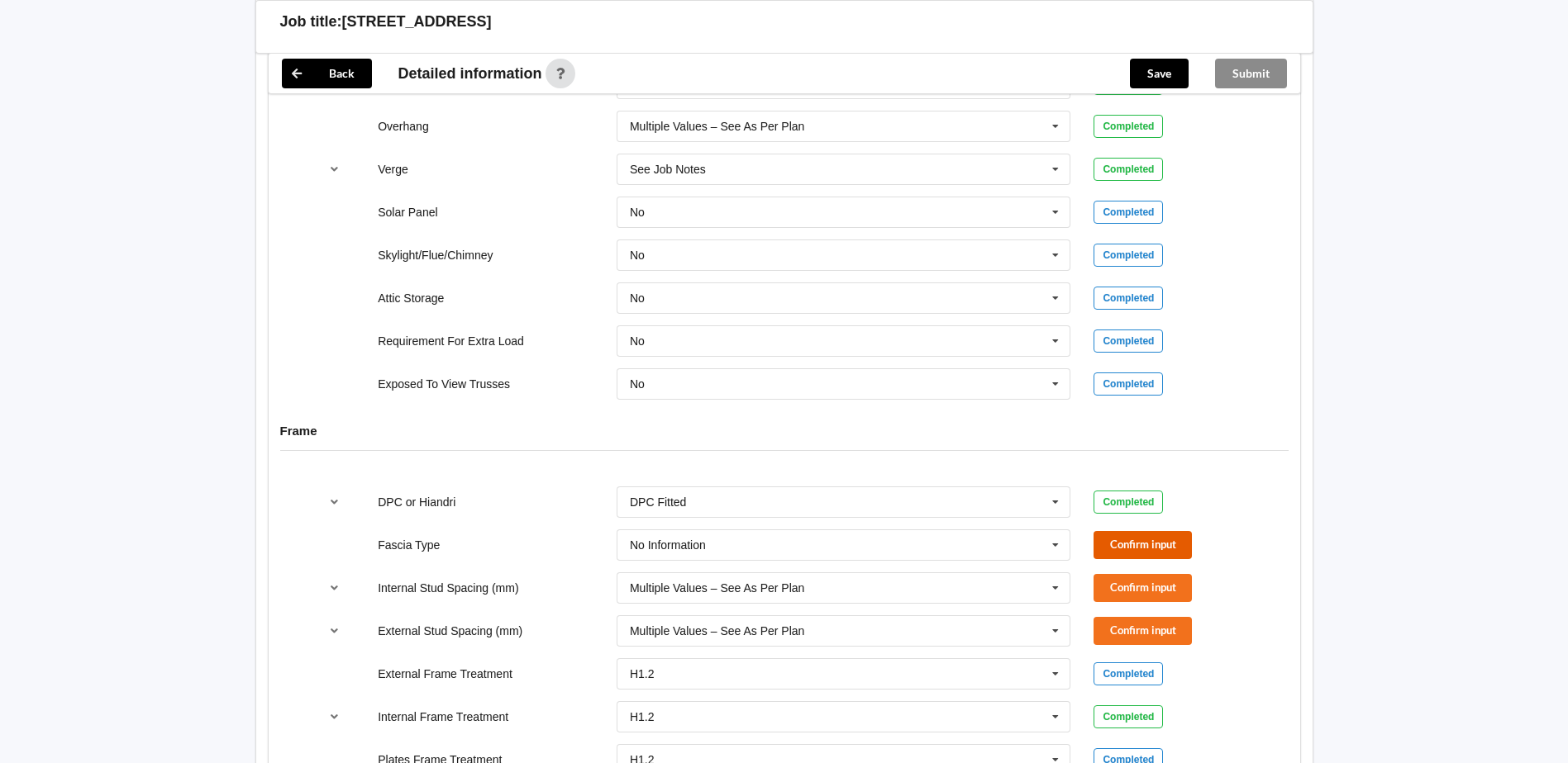
click at [1139, 532] on button "Confirm input" at bounding box center [1143, 545] width 98 height 28
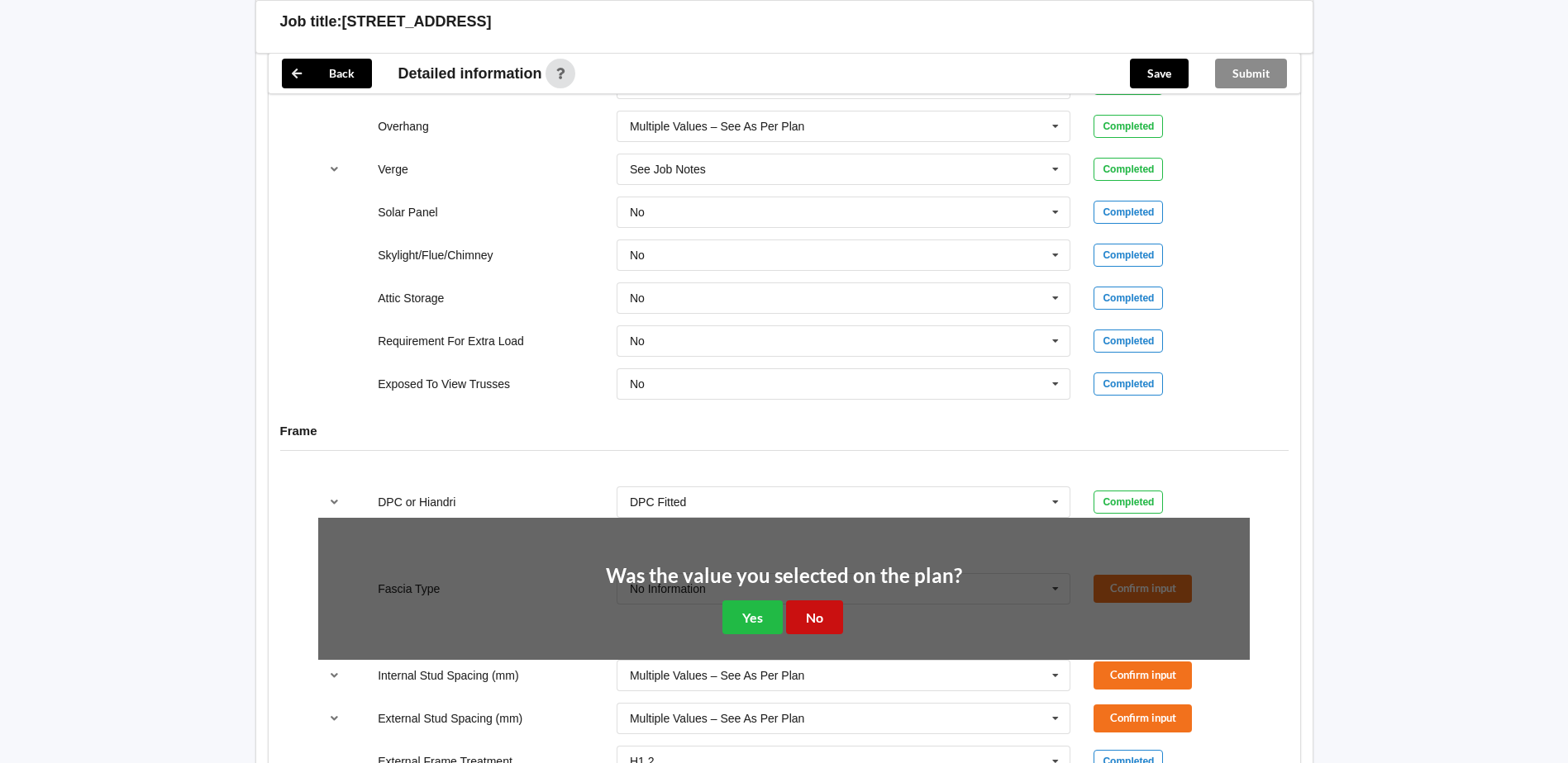
click at [819, 600] on button "No" at bounding box center [814, 617] width 57 height 34
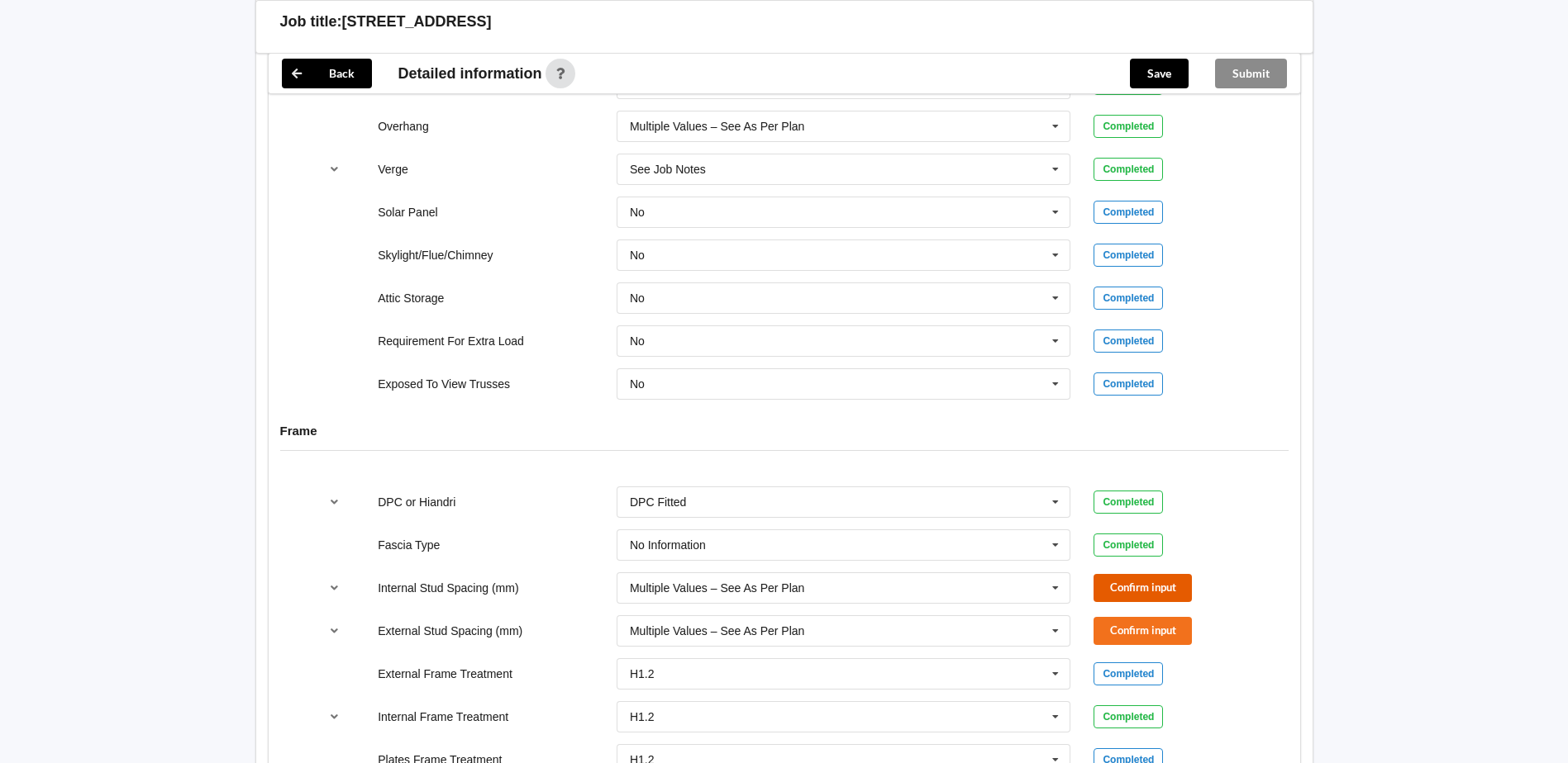
click at [1114, 575] on button "Confirm input" at bounding box center [1143, 588] width 98 height 28
click at [1120, 617] on button "Confirm input" at bounding box center [1143, 631] width 98 height 28
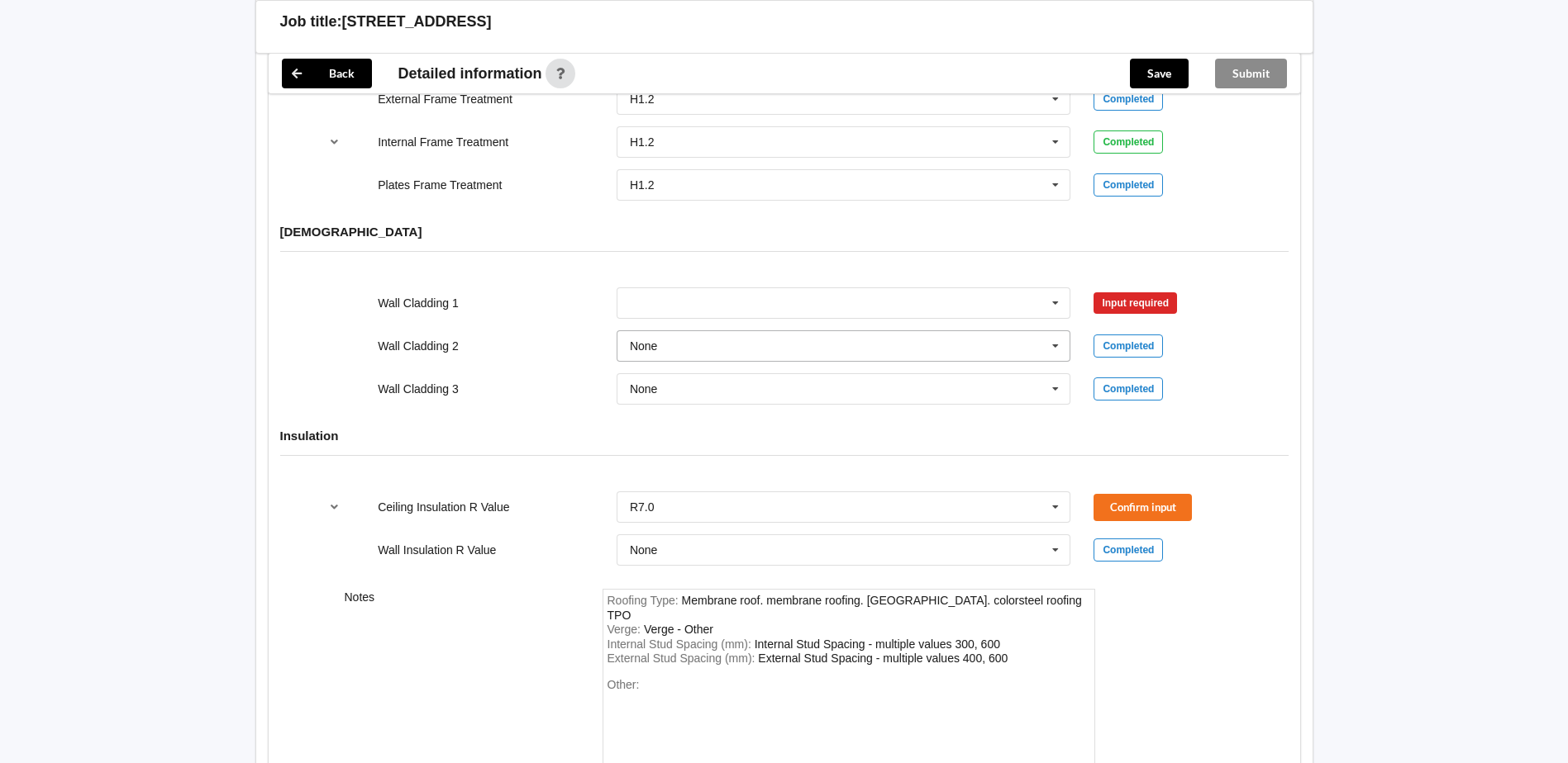
scroll to position [1983, 0]
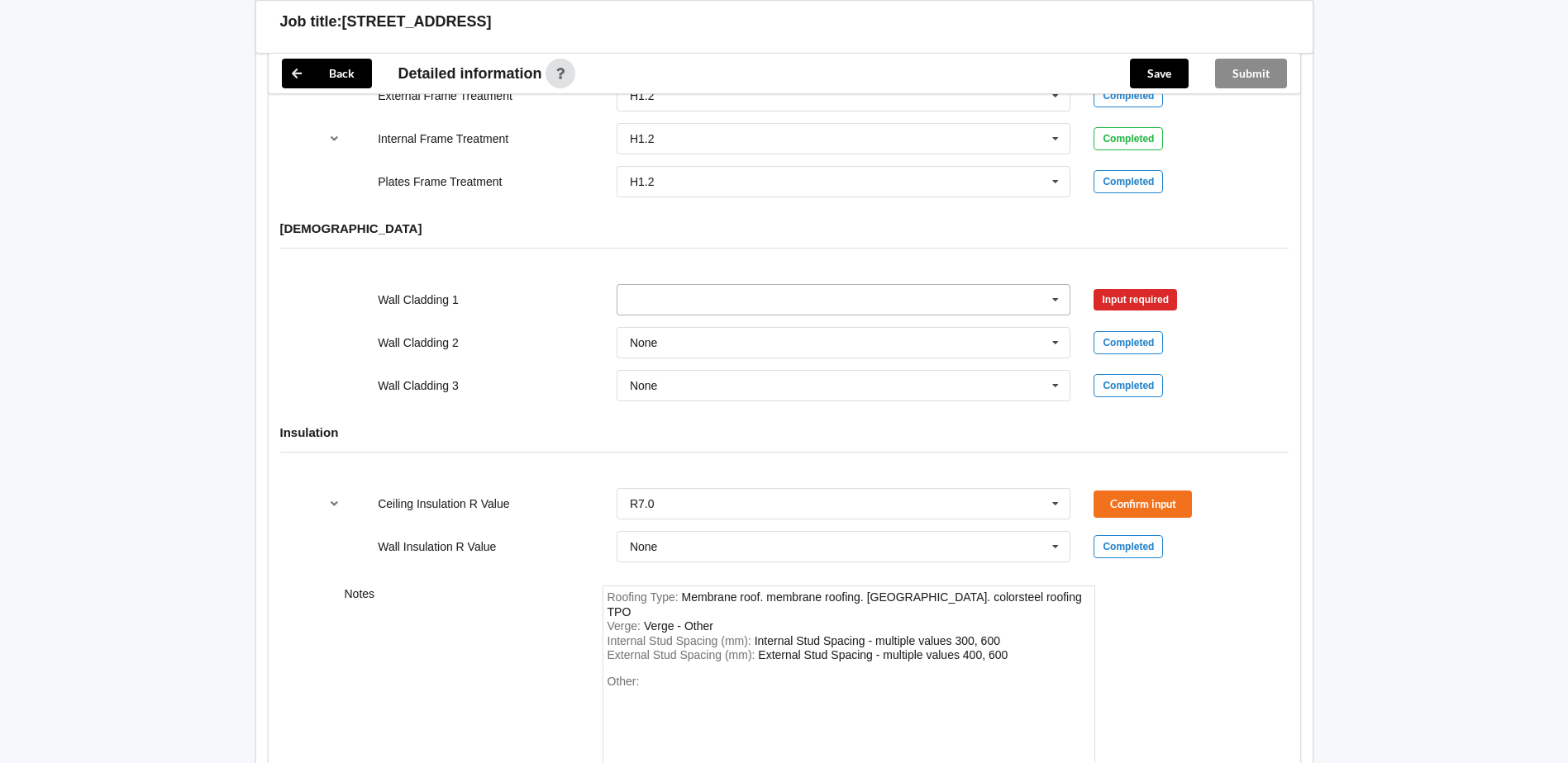
click at [1052, 285] on icon at bounding box center [1055, 300] width 25 height 31
click at [1057, 285] on icon at bounding box center [1055, 300] width 25 height 31
click at [677, 285] on input "none" at bounding box center [844, 299] width 453 height 30
type input "none"
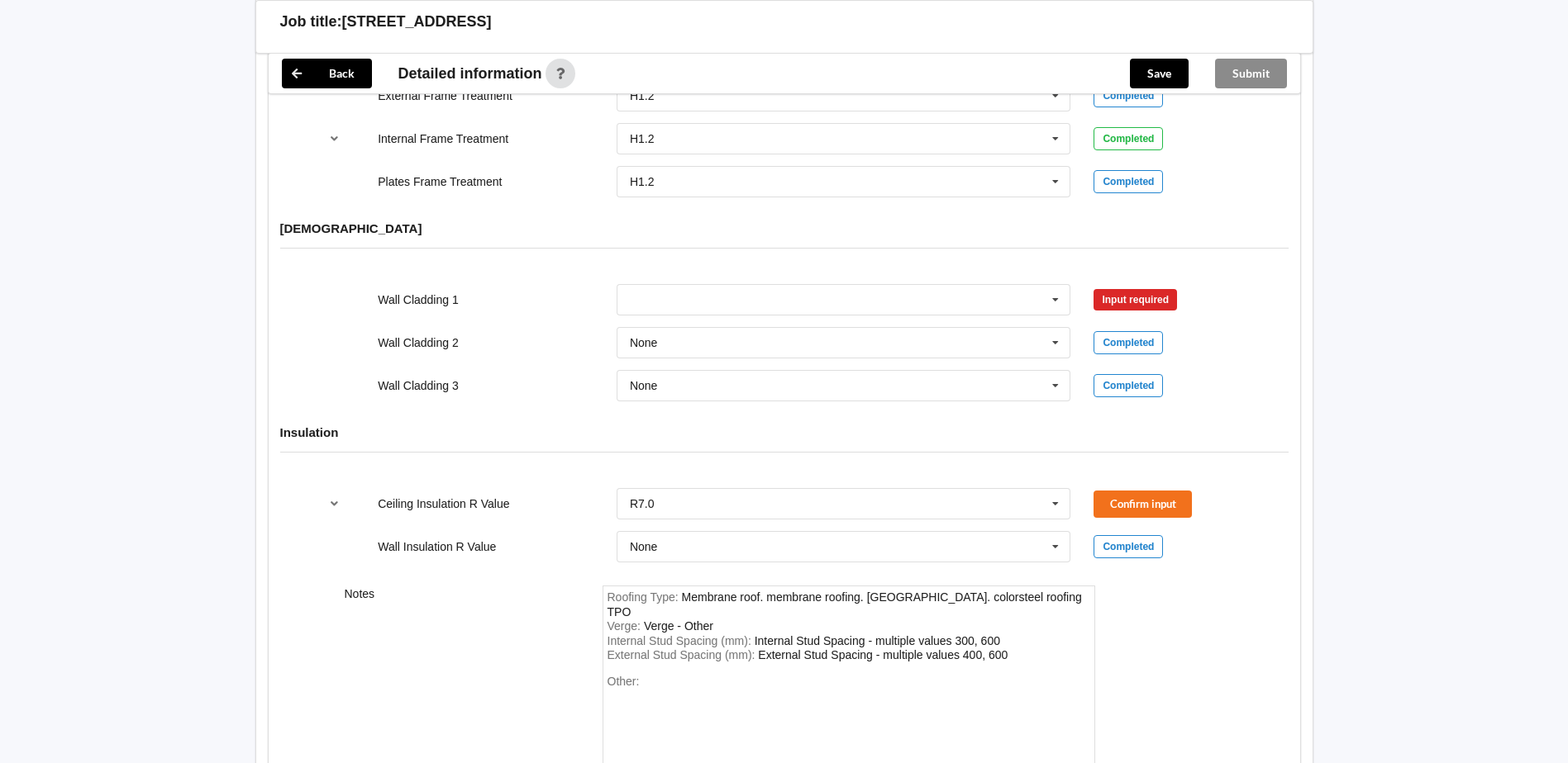
click at [1135, 289] on div "Input required" at bounding box center [1135, 299] width 83 height 22
click at [660, 285] on input "text" at bounding box center [844, 299] width 453 height 30
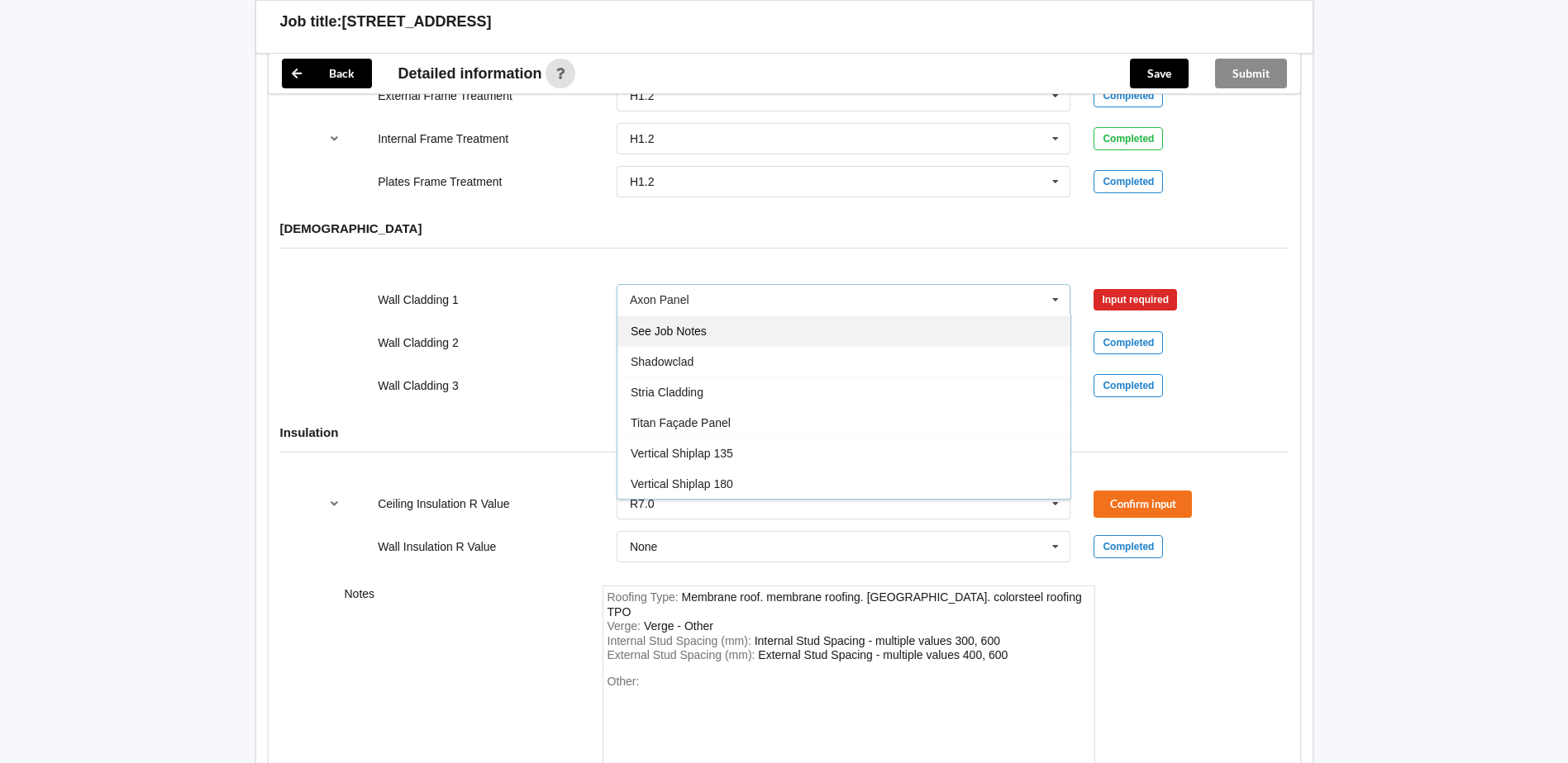
click at [743, 323] on div "See Job Notes" at bounding box center [843, 331] width 453 height 31
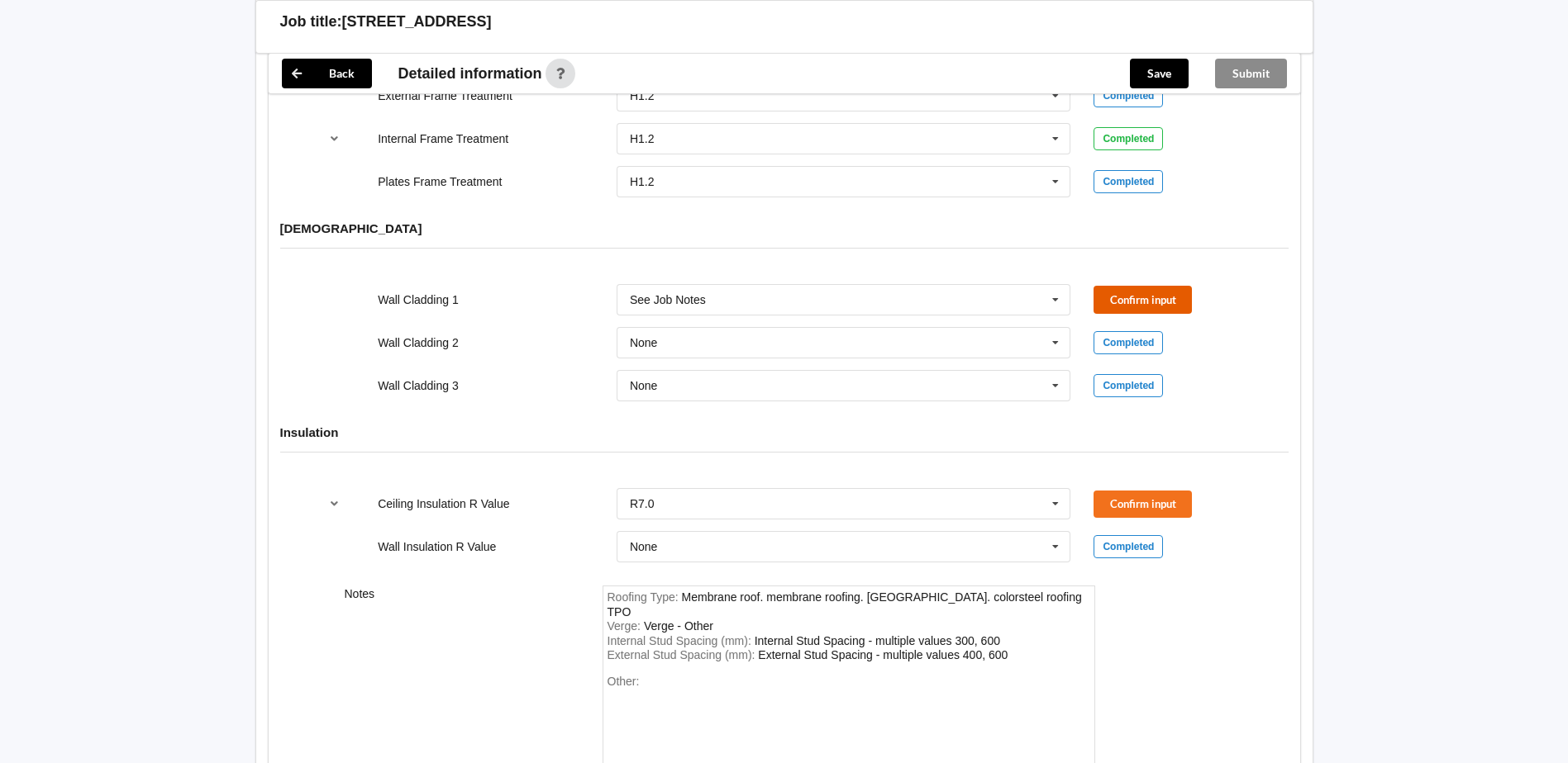
click at [1109, 286] on button "Confirm input" at bounding box center [1143, 299] width 98 height 28
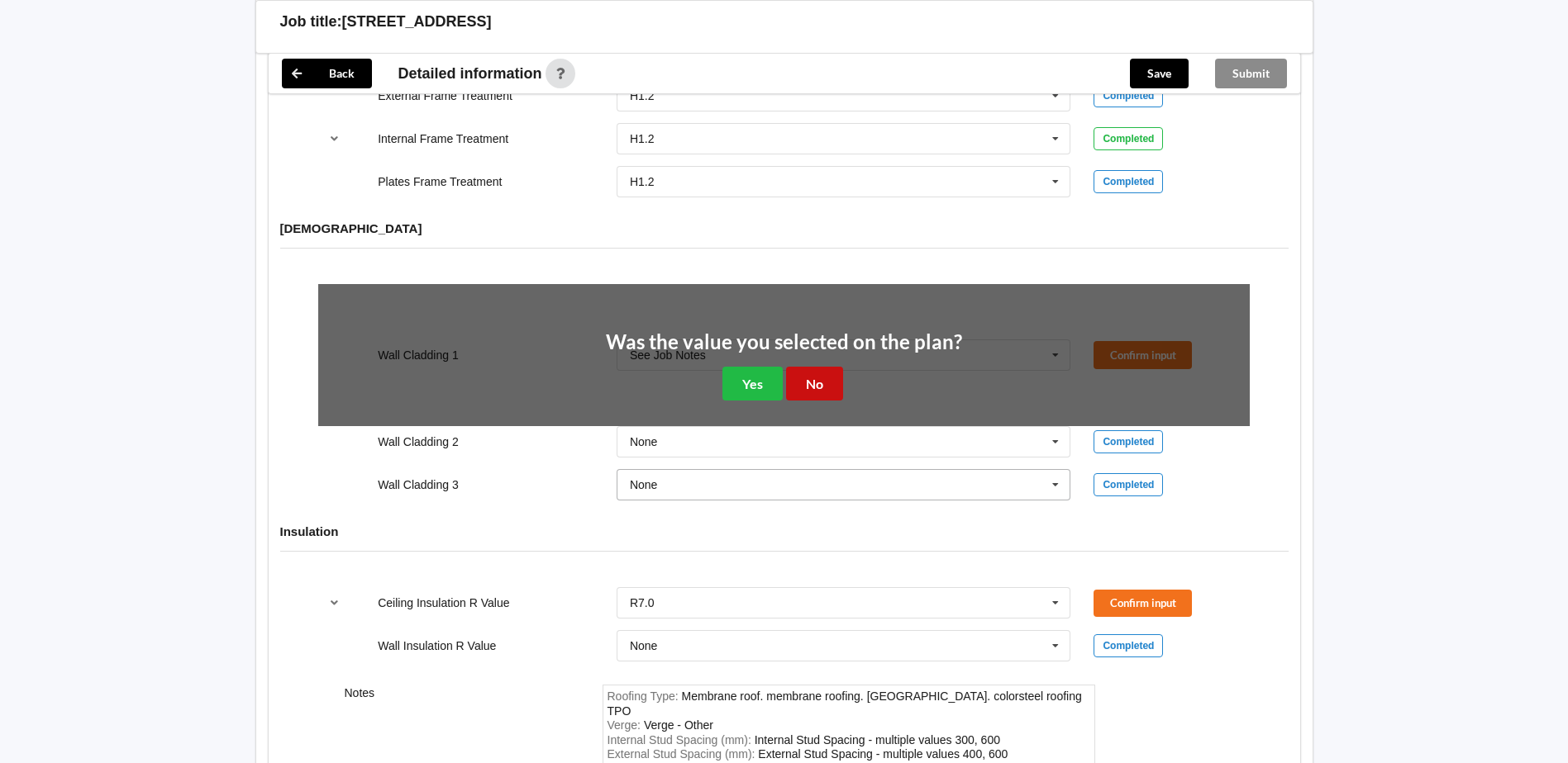
click at [824, 366] on button "No" at bounding box center [814, 383] width 57 height 34
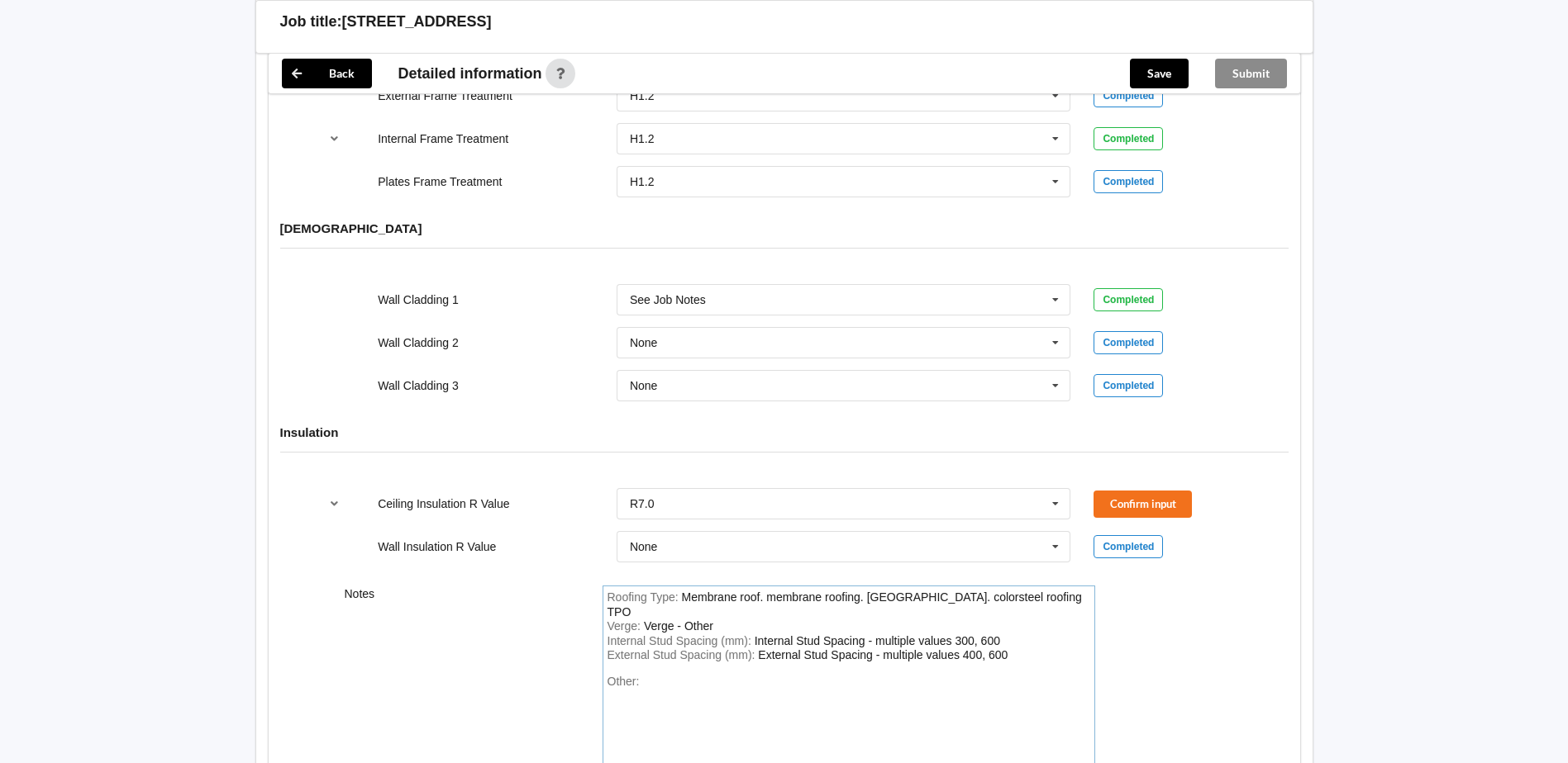
click at [664, 675] on div "Other:" at bounding box center [849, 733] width 483 height 115
click at [1133, 490] on button "Confirm input" at bounding box center [1143, 504] width 98 height 28
click at [1164, 60] on button "Save" at bounding box center [1159, 73] width 59 height 30
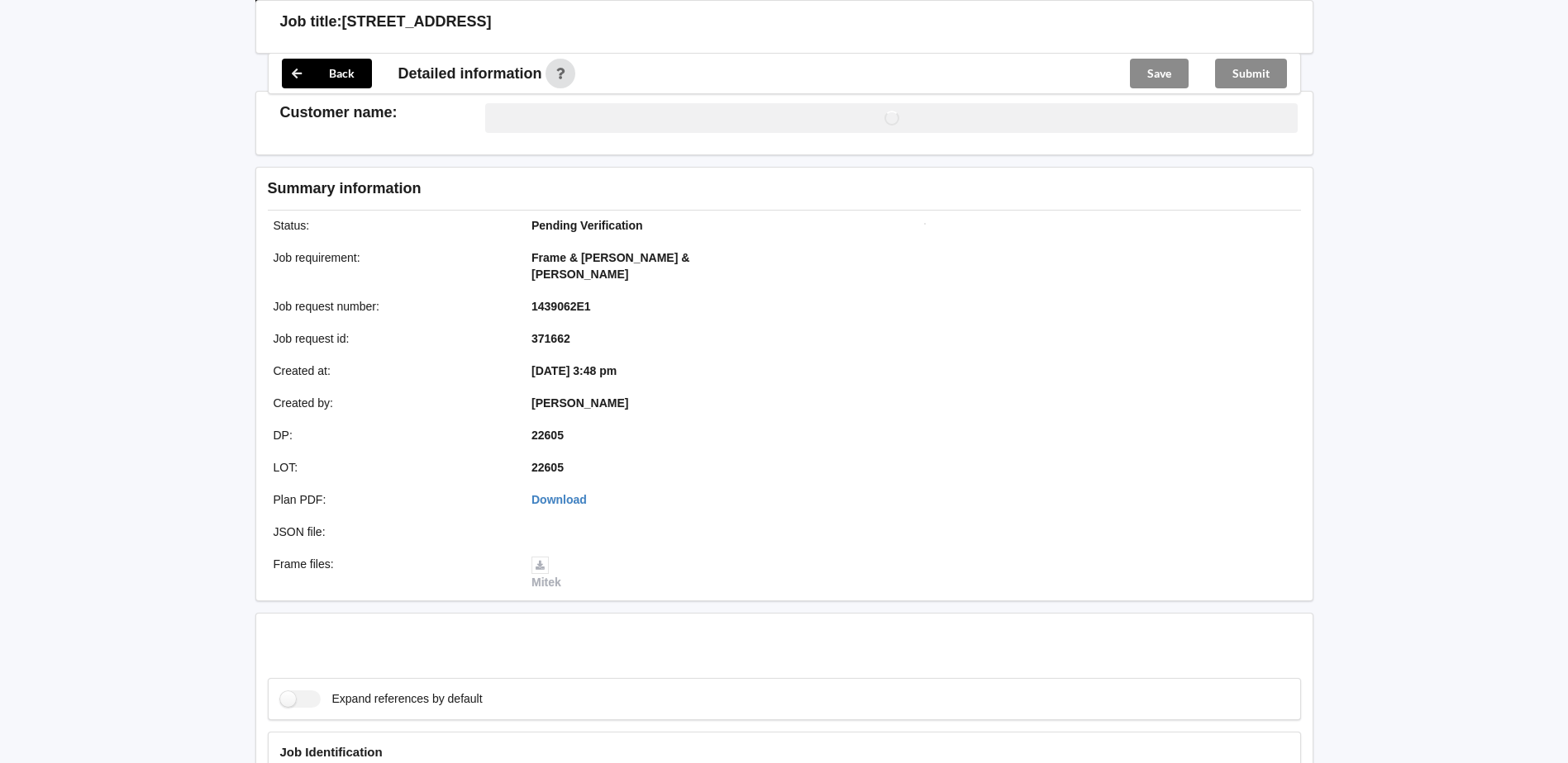
scroll to position [1983, 0]
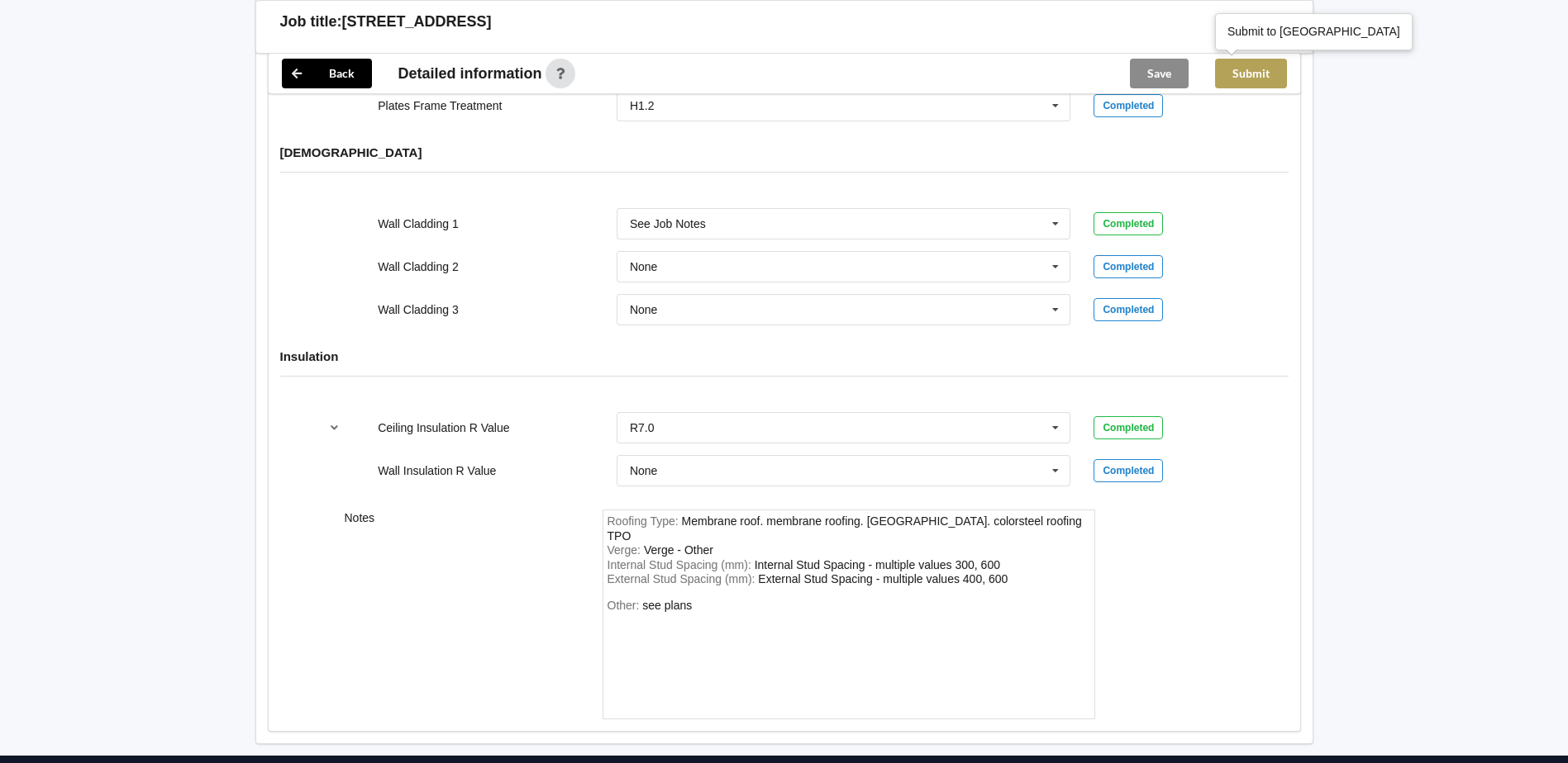
click at [1256, 71] on button "Submit" at bounding box center [1251, 73] width 72 height 30
